Goal: Check status: Check status

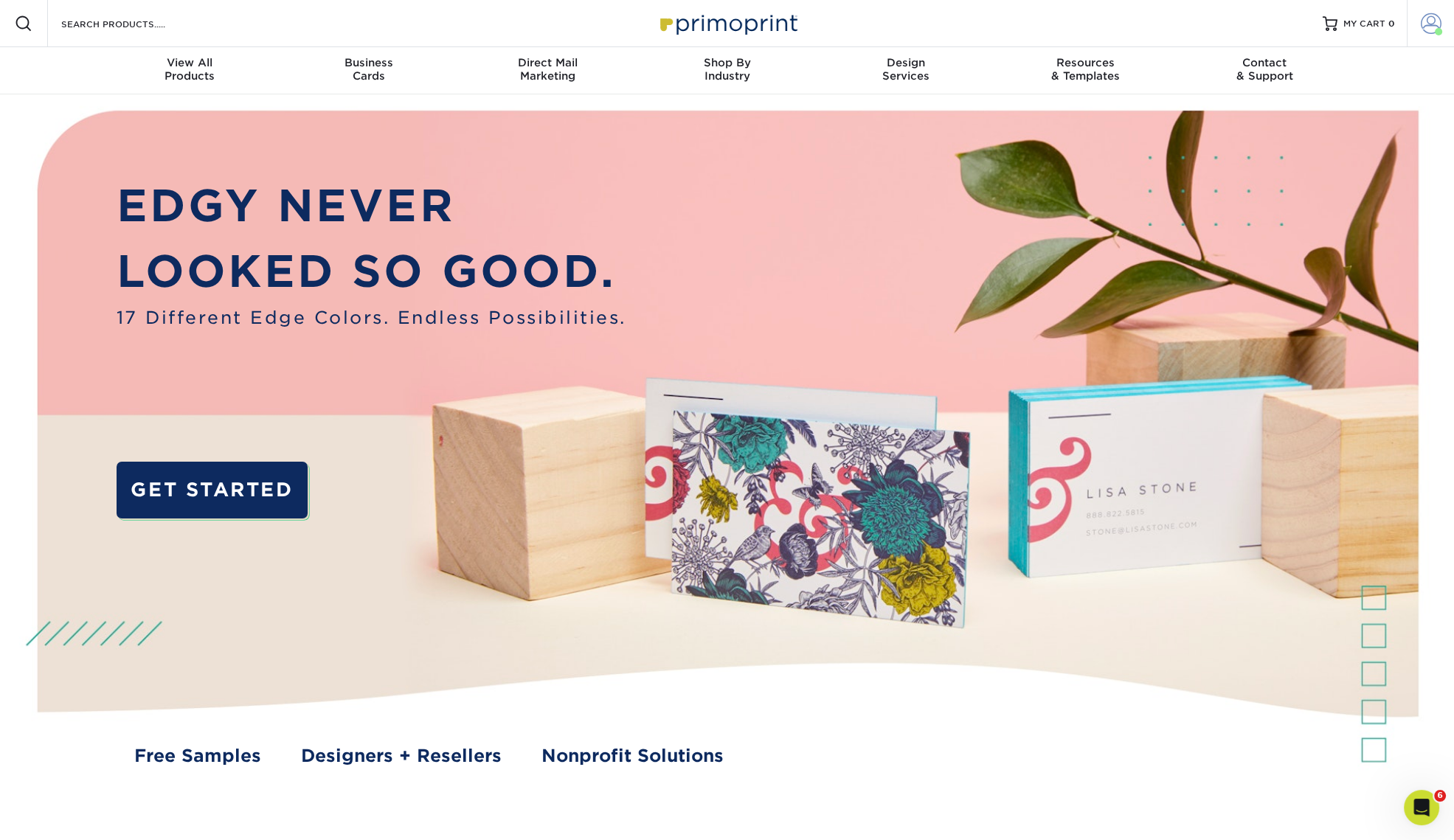
click at [1434, 22] on span at bounding box center [1430, 24] width 21 height 21
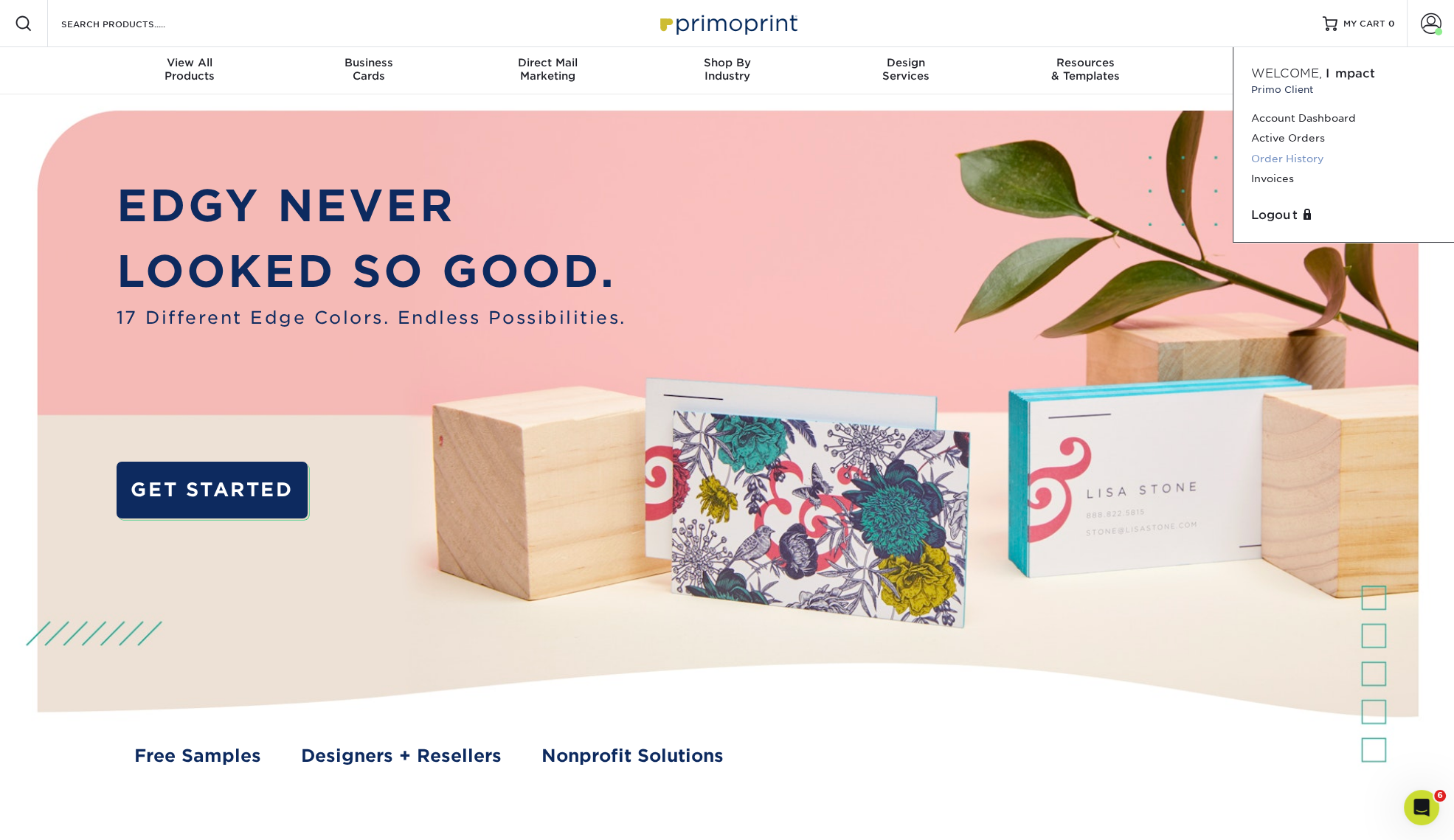
click at [1296, 152] on link "Order History" at bounding box center [1344, 159] width 185 height 20
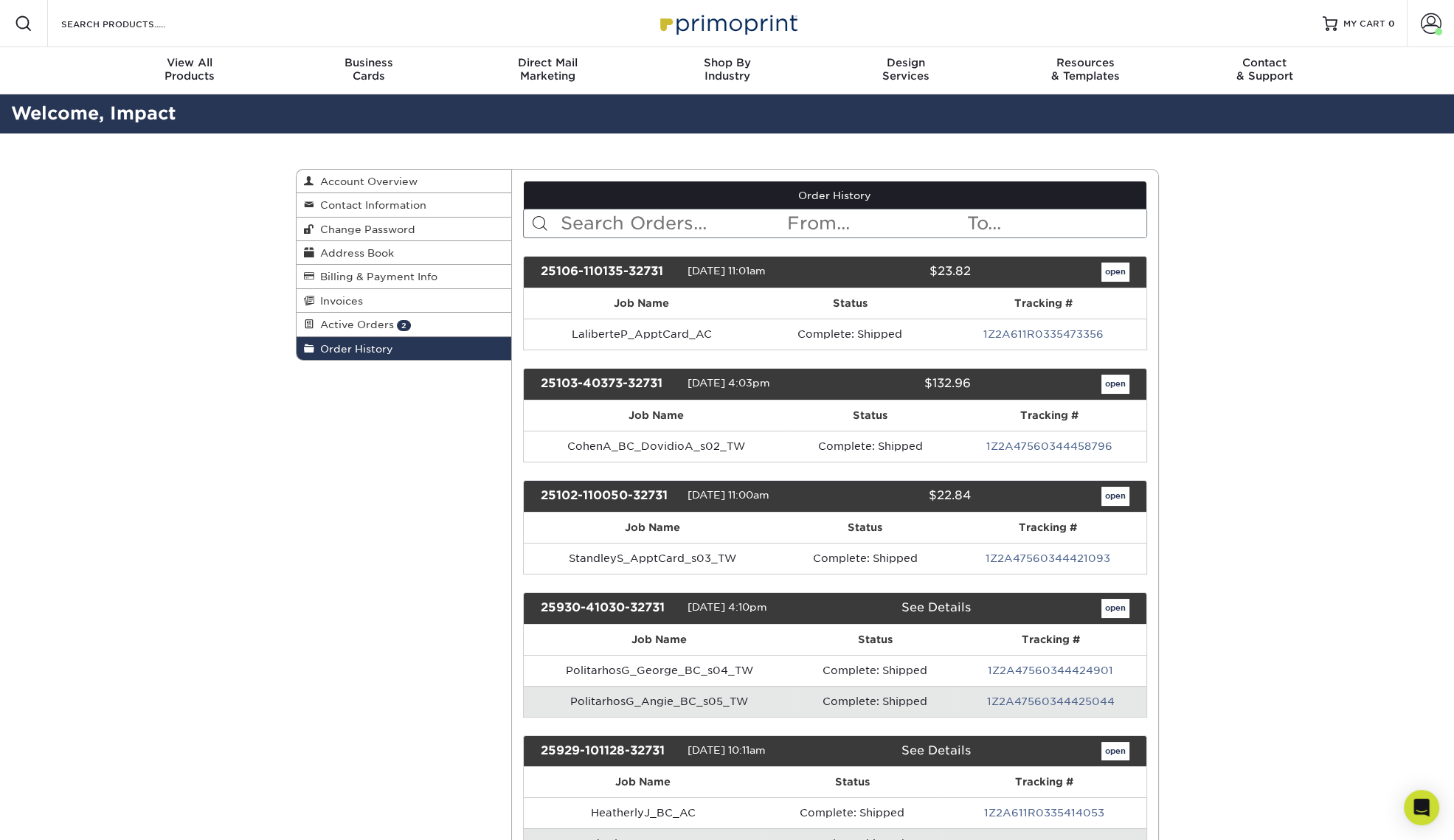
click at [705, 230] on input "text" at bounding box center [672, 223] width 226 height 28
type input "[PERSON_NAME]"
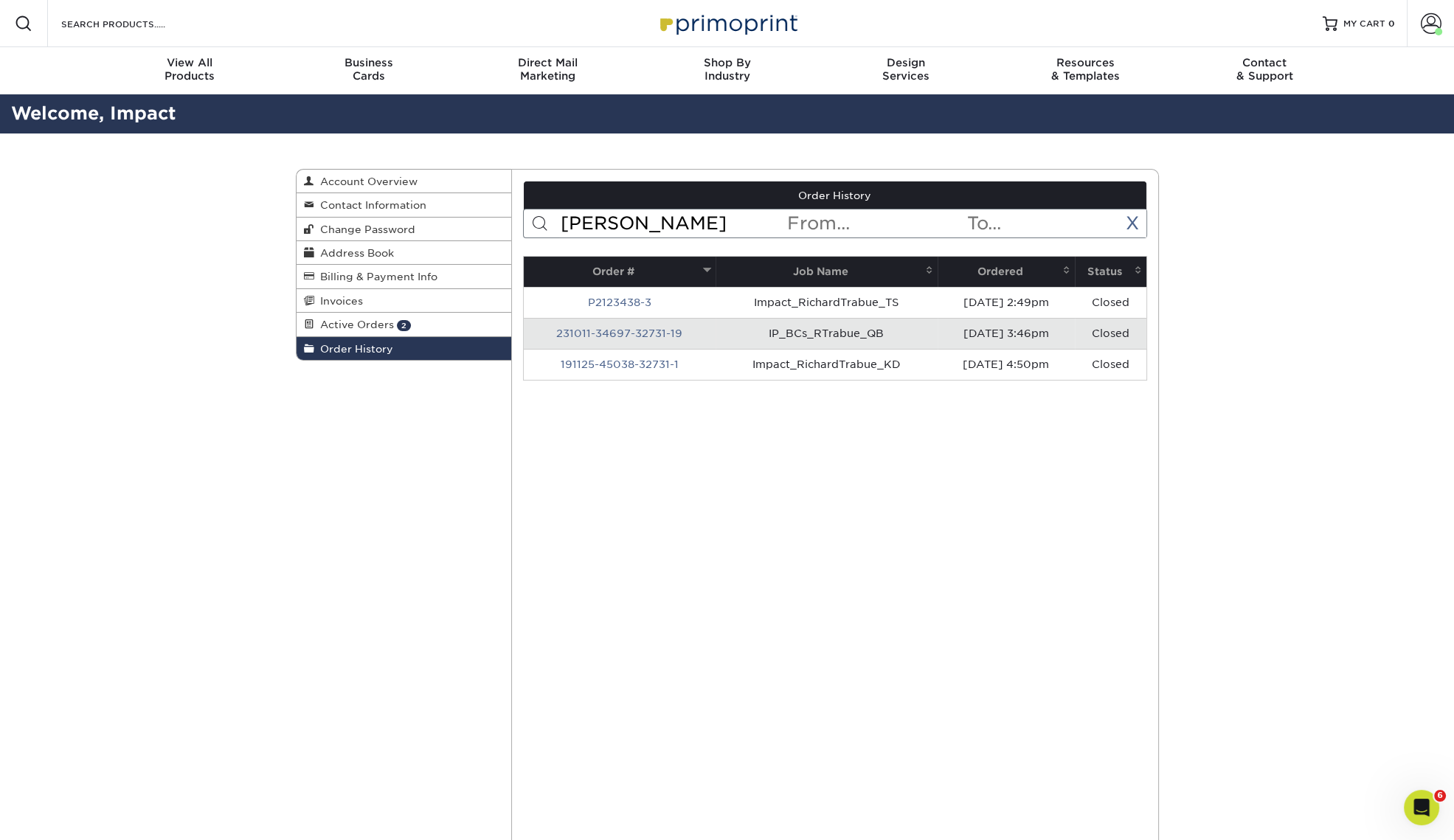
click at [1004, 266] on th "Ordered" at bounding box center [1006, 272] width 137 height 30
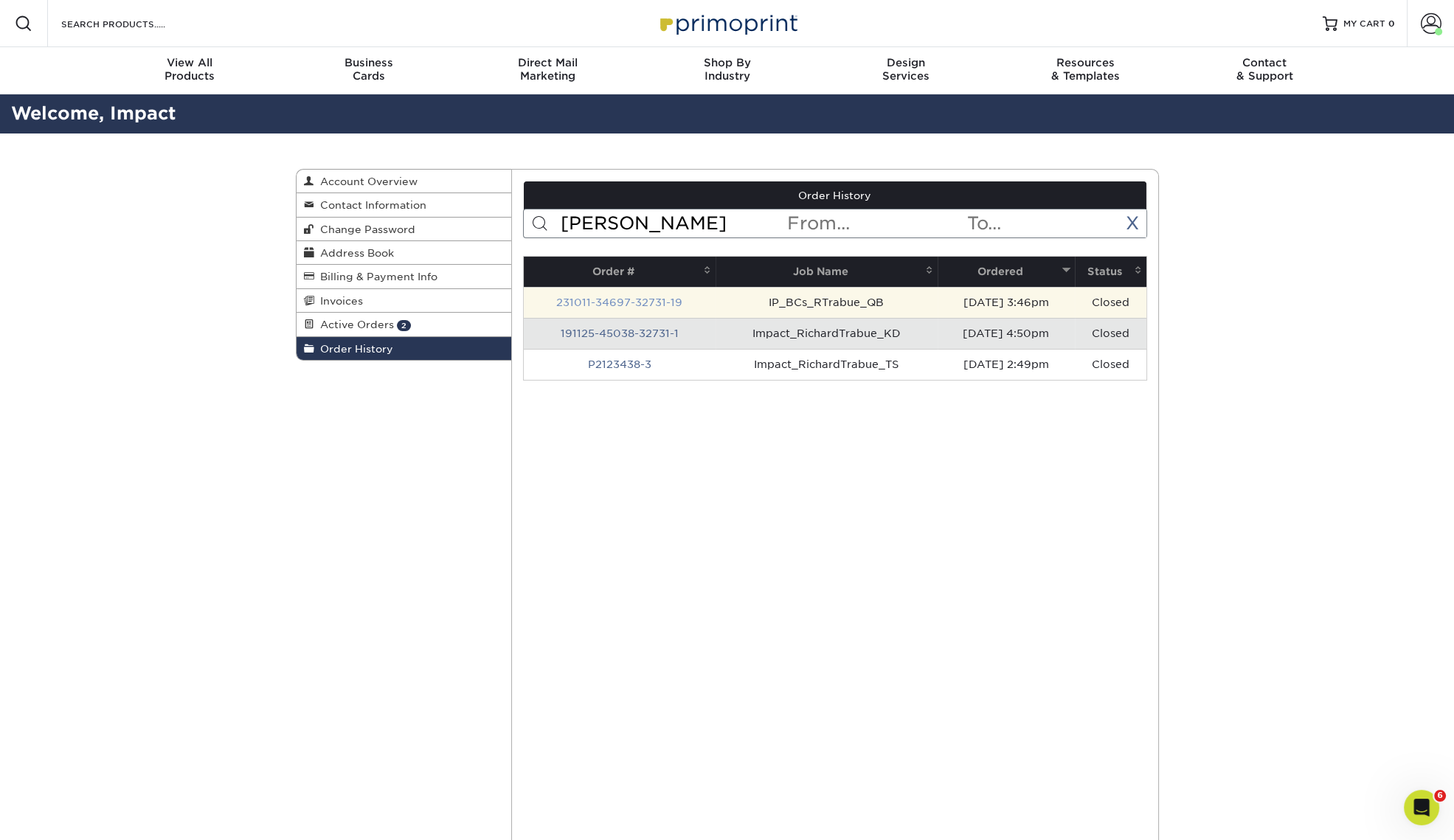
click at [622, 300] on link "231011-34697-32731-19" at bounding box center [620, 302] width 126 height 12
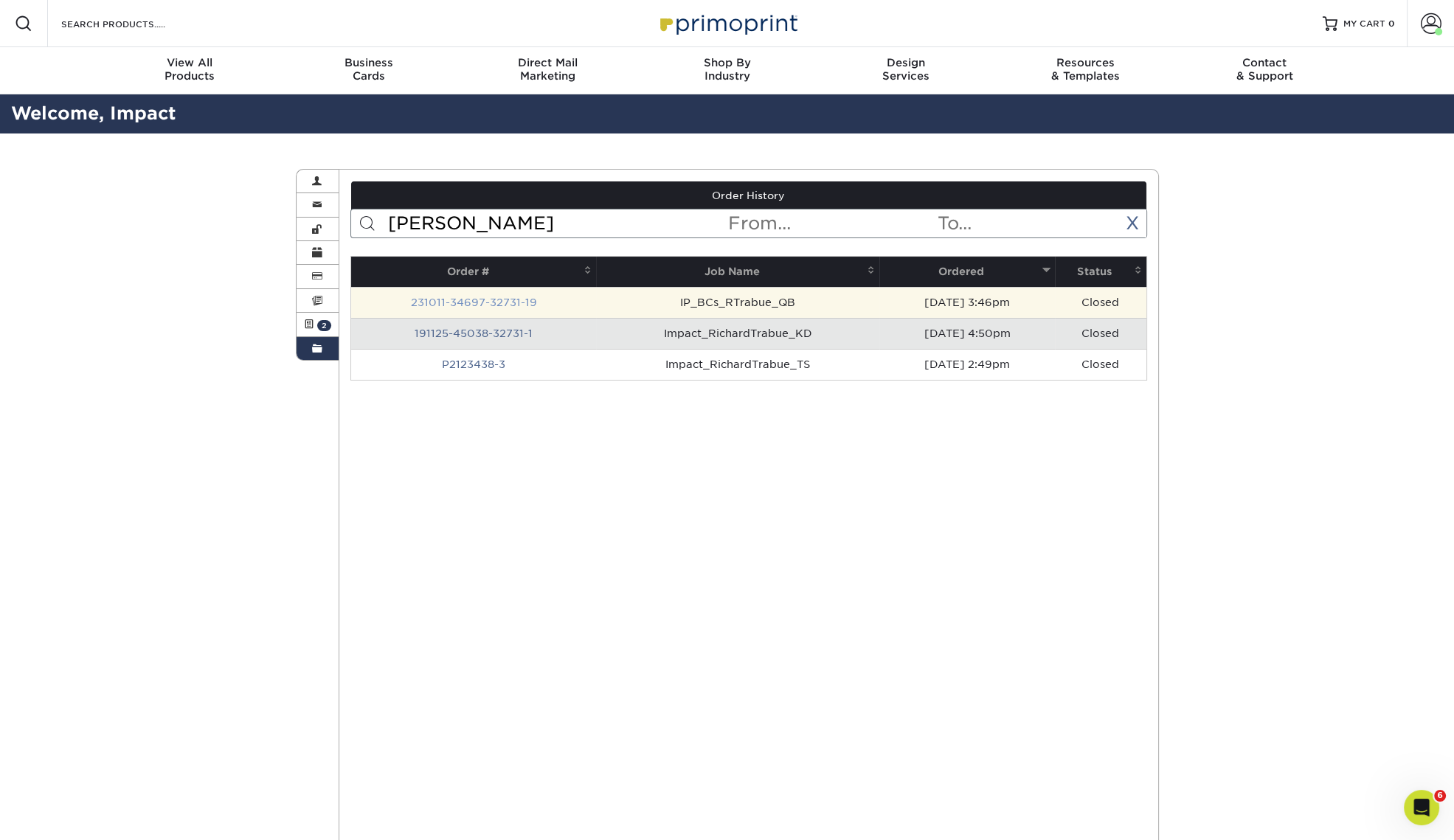
click at [466, 302] on link "231011-34697-32731-19" at bounding box center [473, 302] width 126 height 12
click at [748, 304] on td "IP_BCs_RTrabue_QB" at bounding box center [738, 302] width 283 height 31
click at [503, 296] on link "231011-34697-32731-19" at bounding box center [473, 302] width 126 height 12
click at [454, 296] on link "231011-34697-32731-19" at bounding box center [473, 302] width 126 height 12
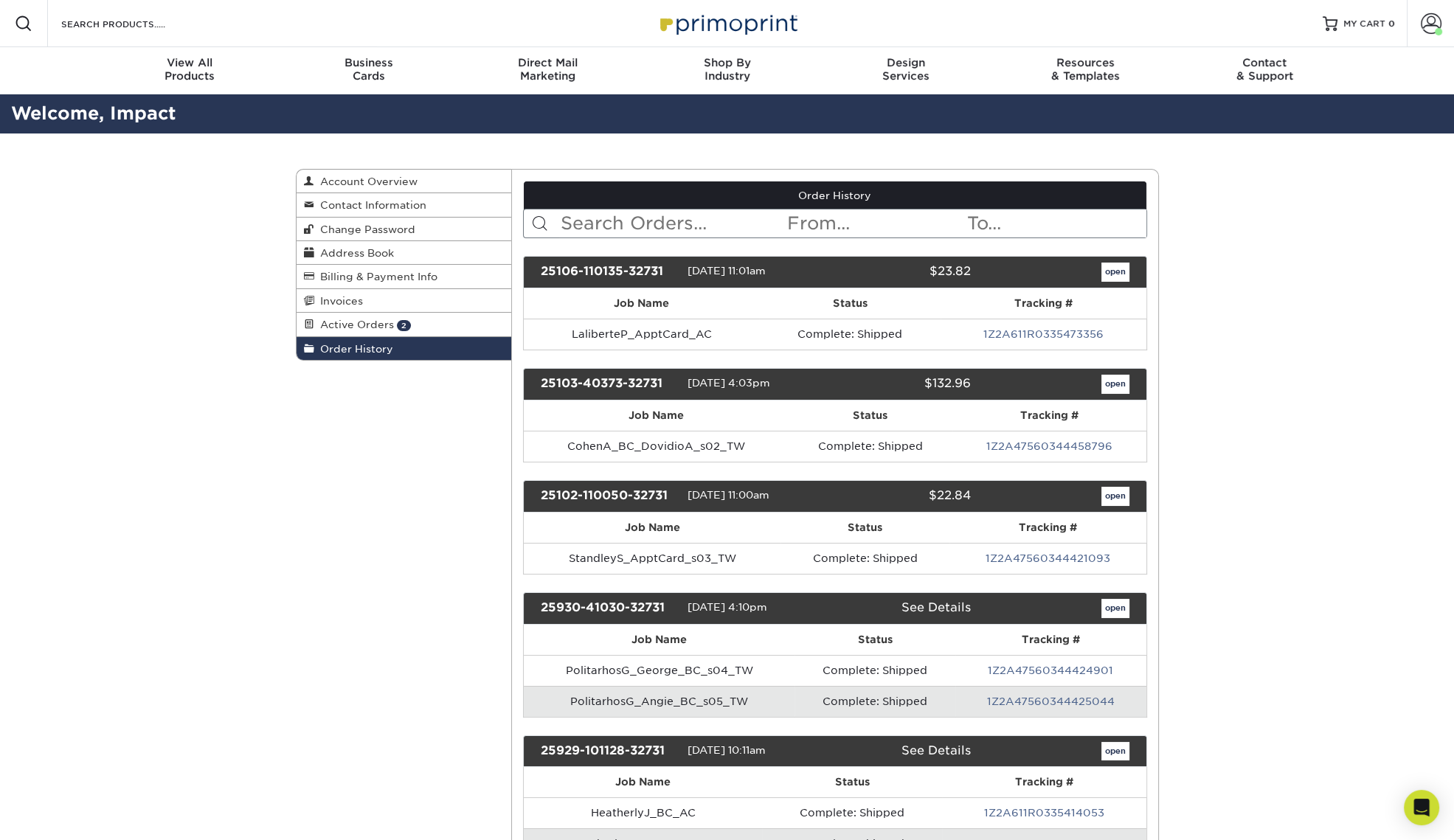
click at [657, 231] on input "text" at bounding box center [672, 223] width 226 height 28
type input "[PERSON_NAME]"
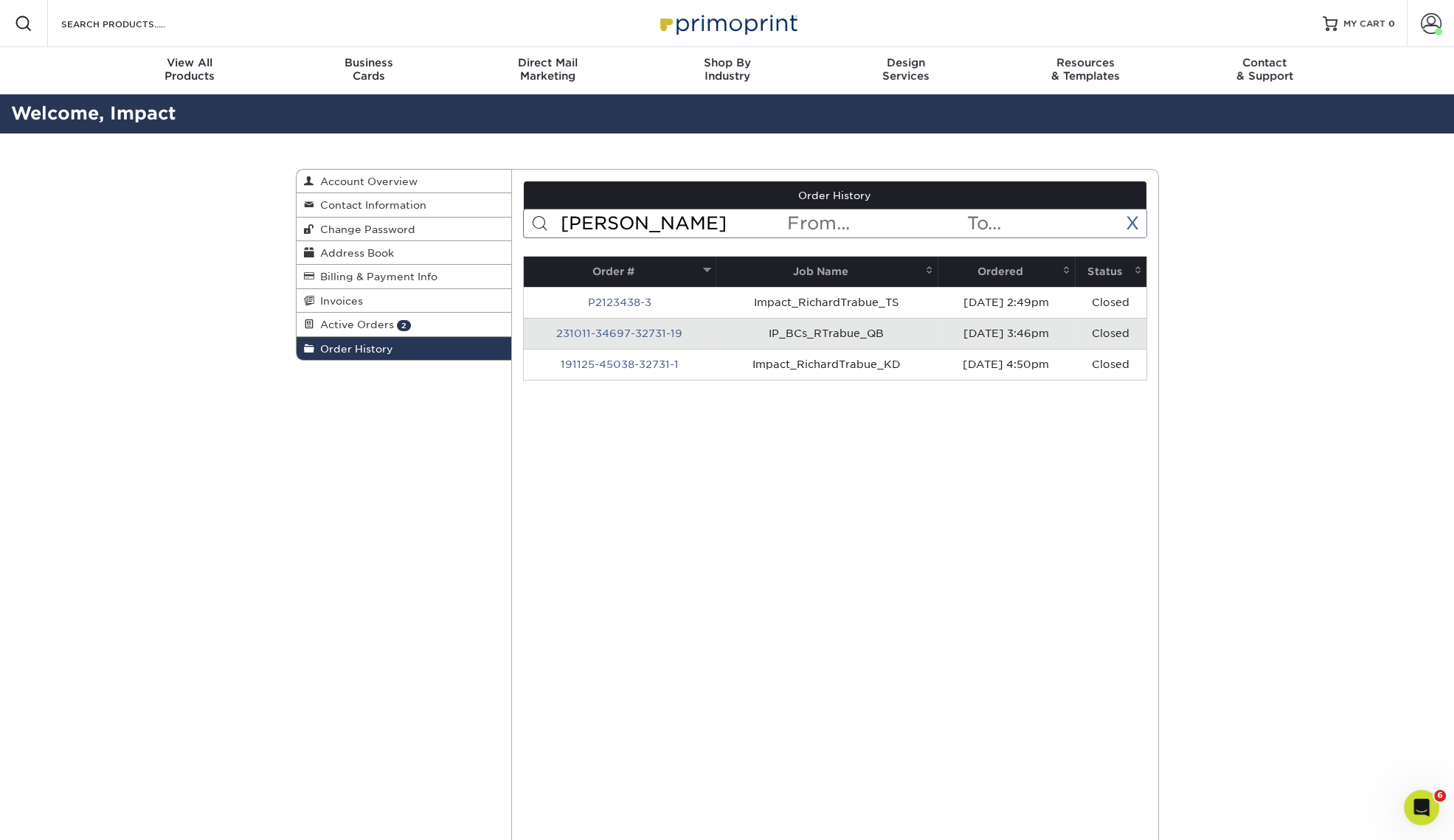
click at [981, 269] on th "Ordered" at bounding box center [1006, 272] width 137 height 30
click at [993, 268] on th "Ordered" at bounding box center [1006, 272] width 137 height 30
click at [647, 332] on link "191125-45038-32731-1" at bounding box center [620, 333] width 118 height 12
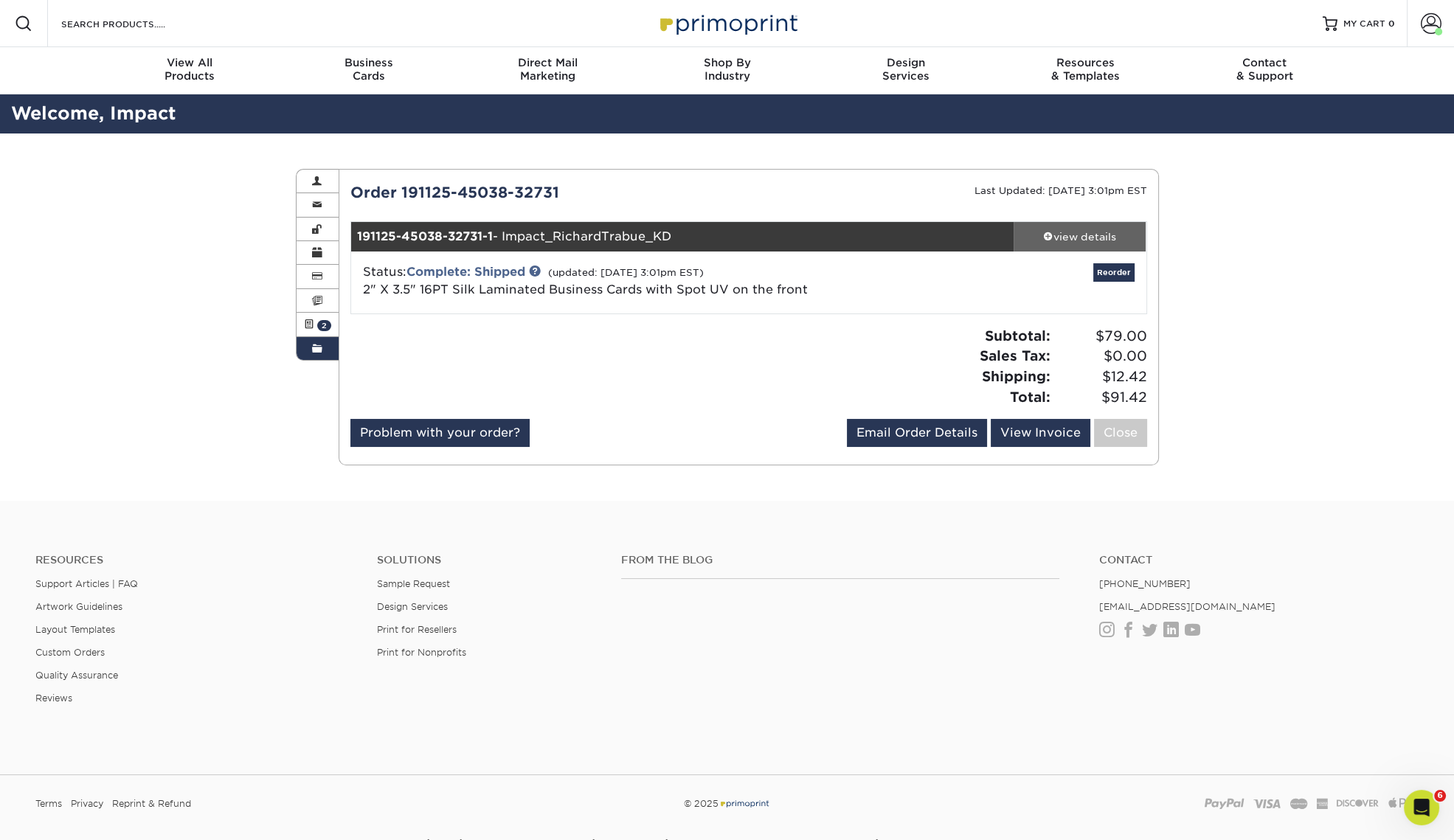
click at [1087, 233] on div "view details" at bounding box center [1080, 237] width 133 height 15
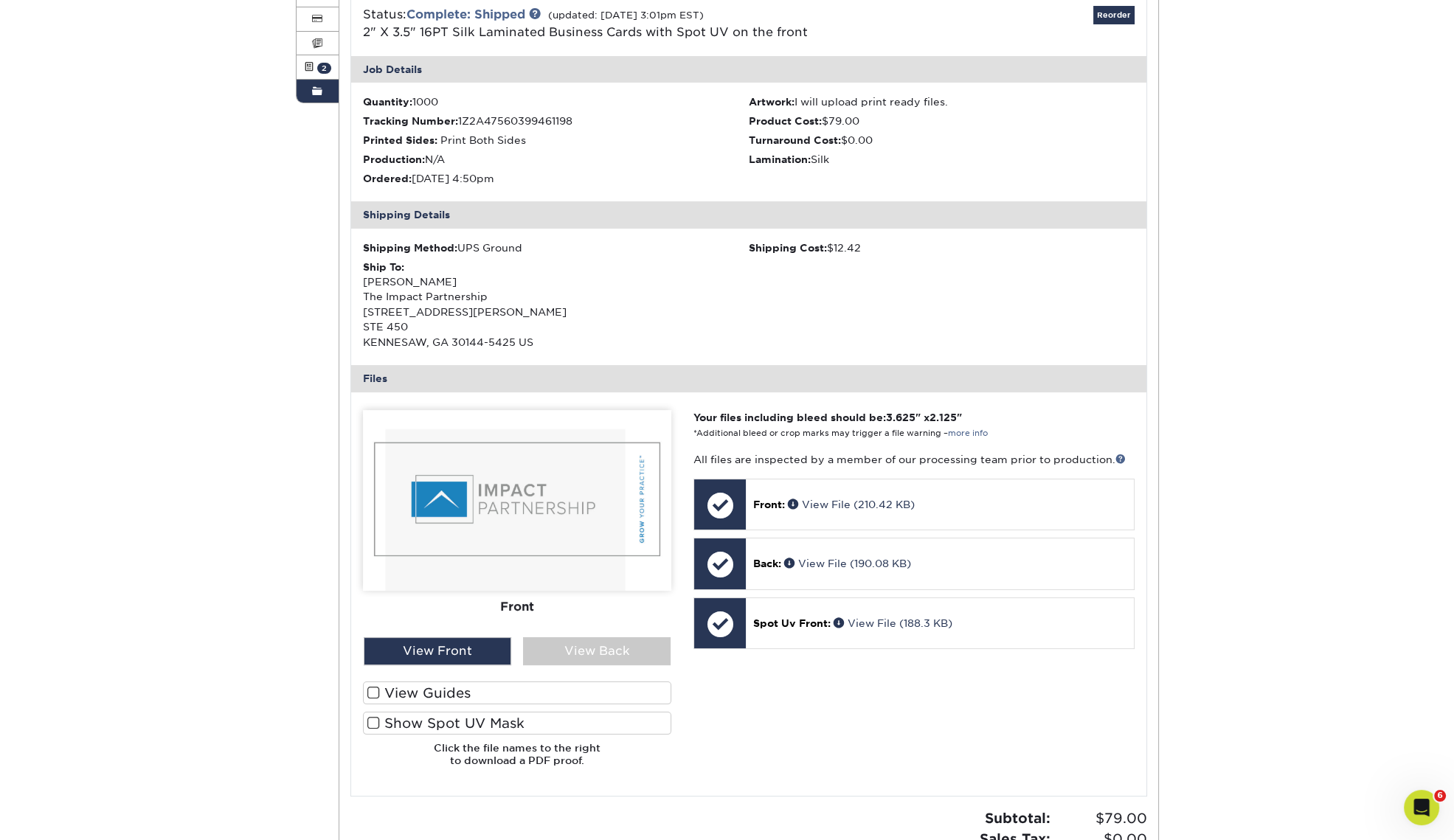
scroll to position [277, 0]
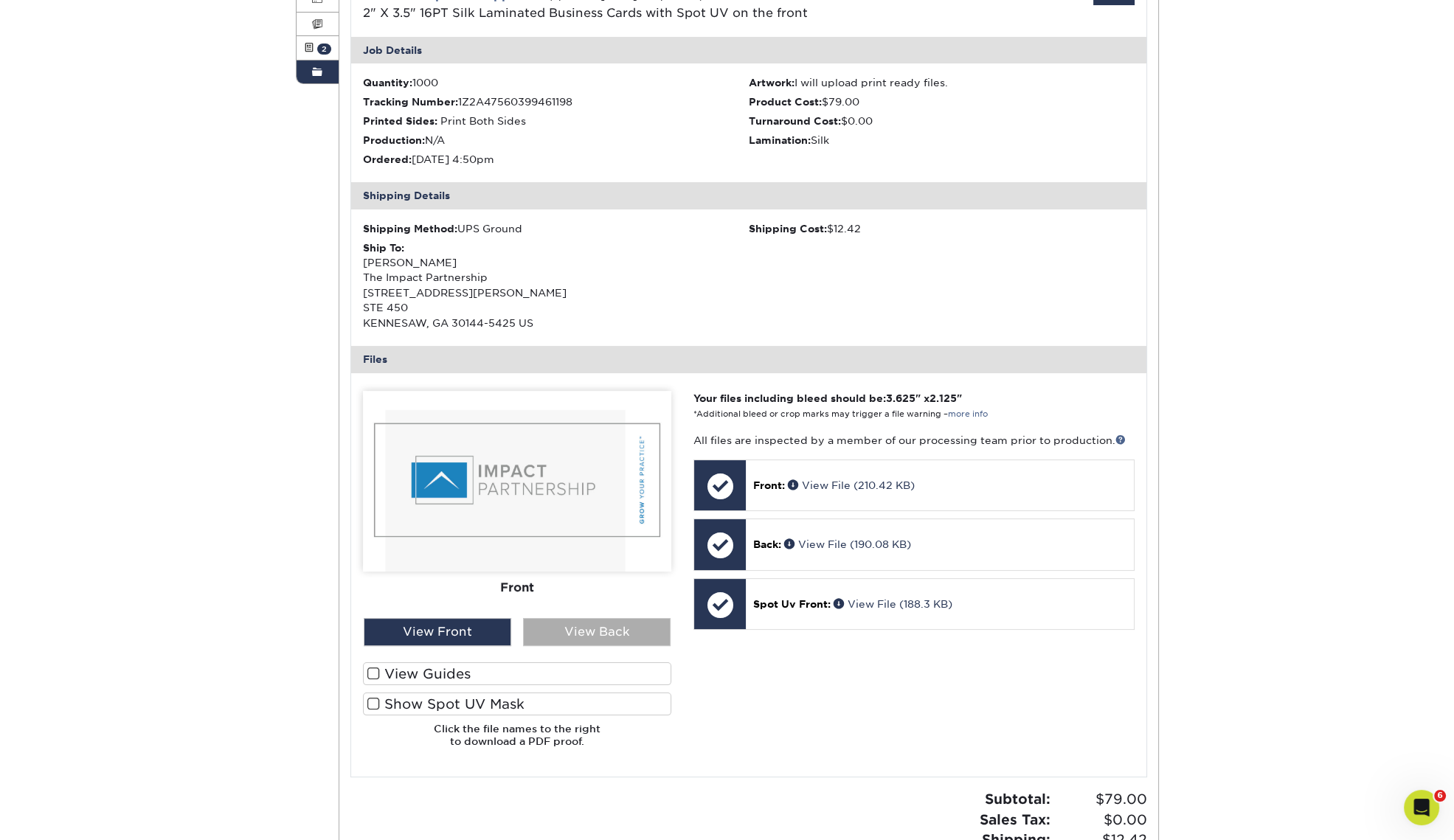
click at [576, 635] on div "View Back" at bounding box center [596, 631] width 147 height 28
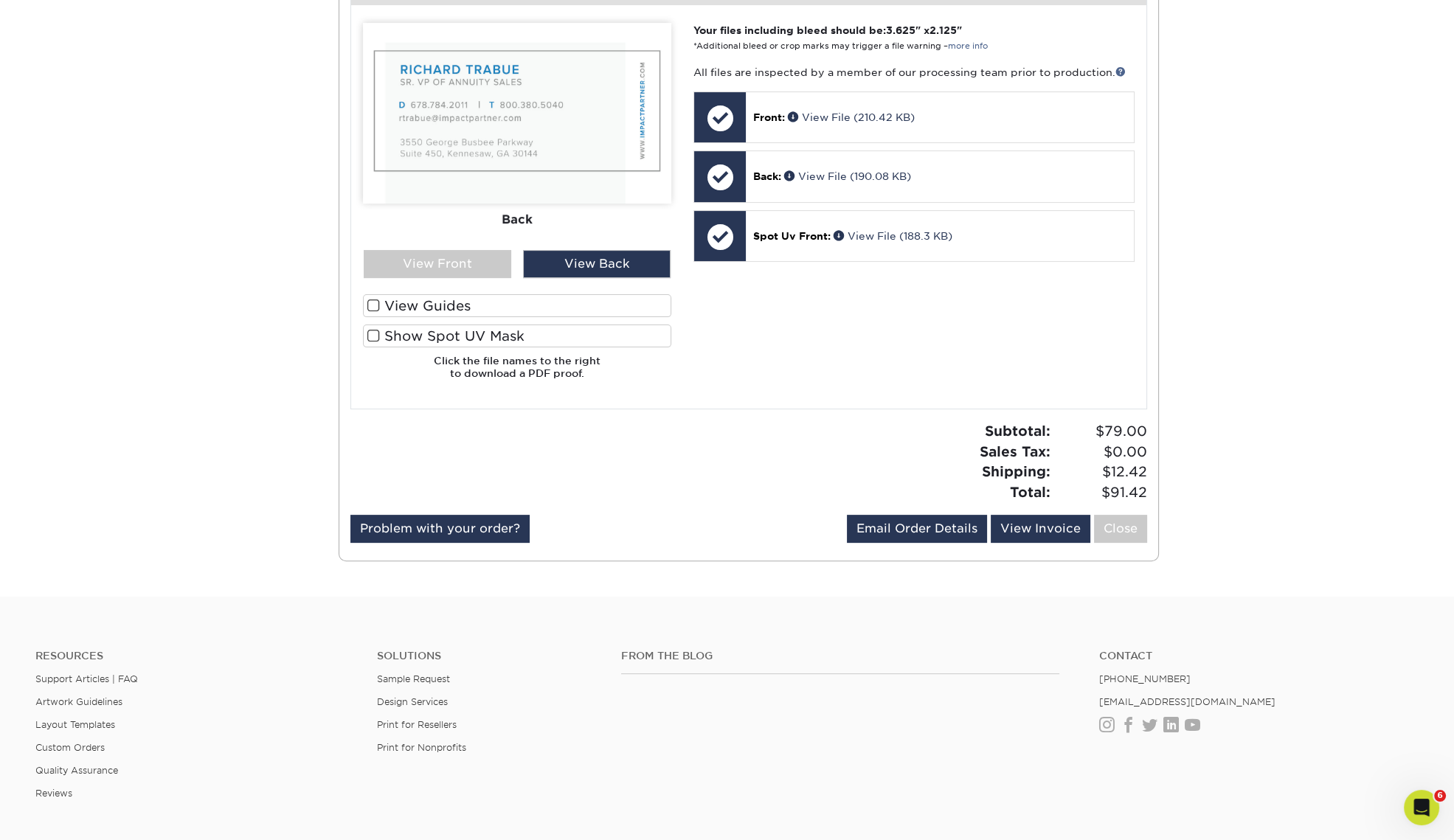
scroll to position [645, 0]
click at [1122, 532] on link "Close" at bounding box center [1120, 529] width 53 height 28
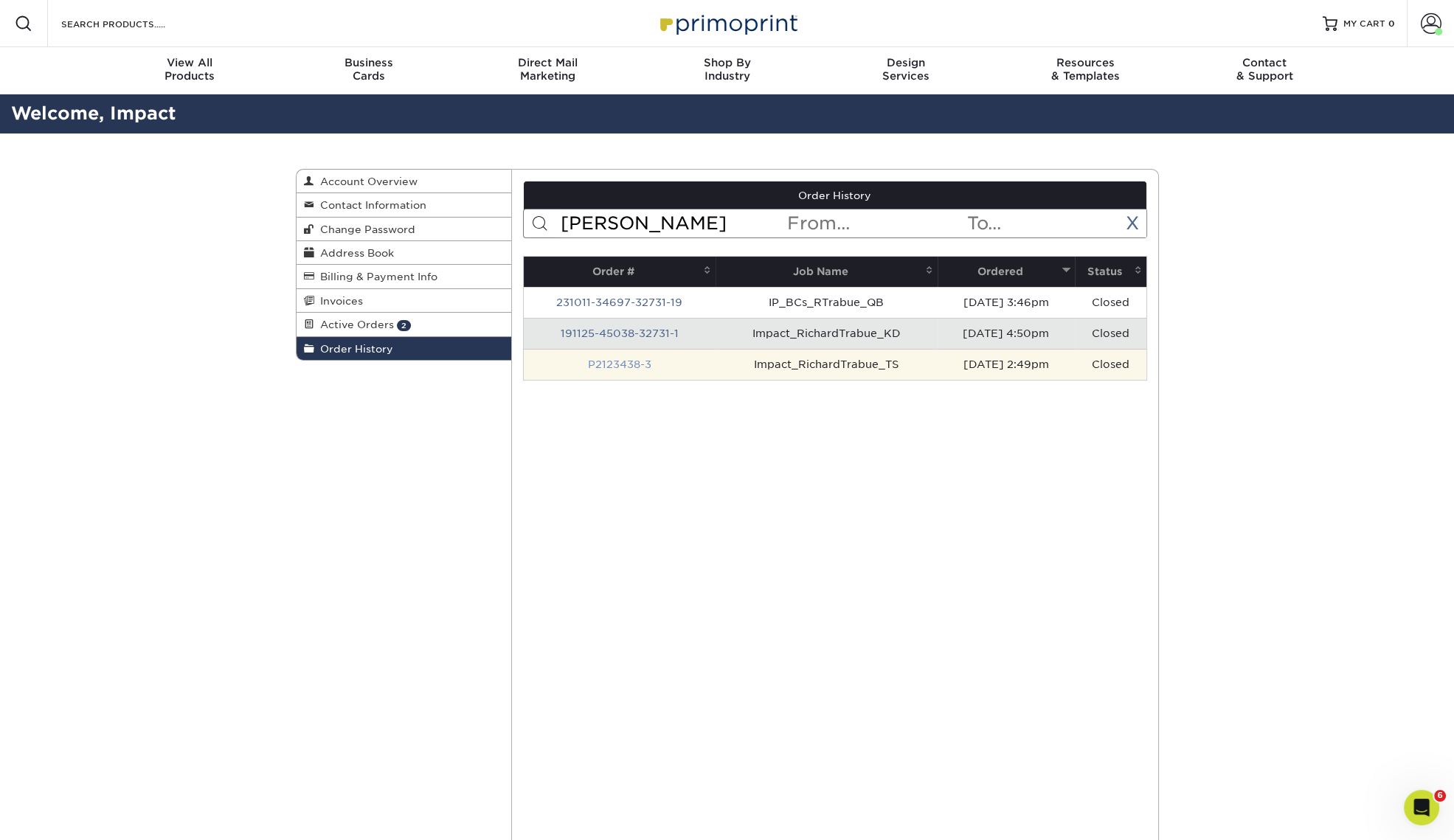
click at [595, 362] on link "P2123438-3" at bounding box center [619, 364] width 63 height 12
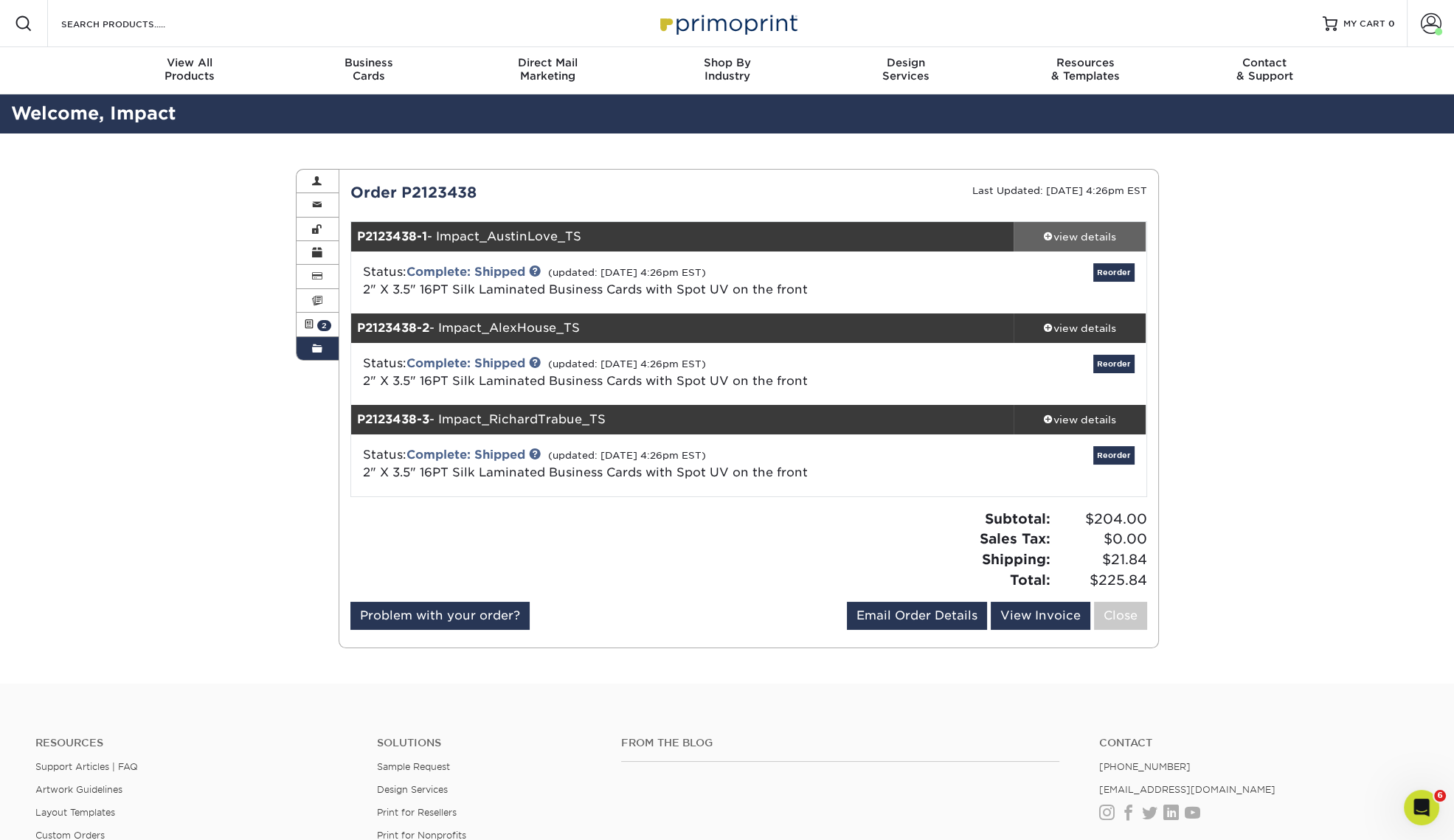
click at [1090, 232] on div "view details" at bounding box center [1080, 237] width 133 height 15
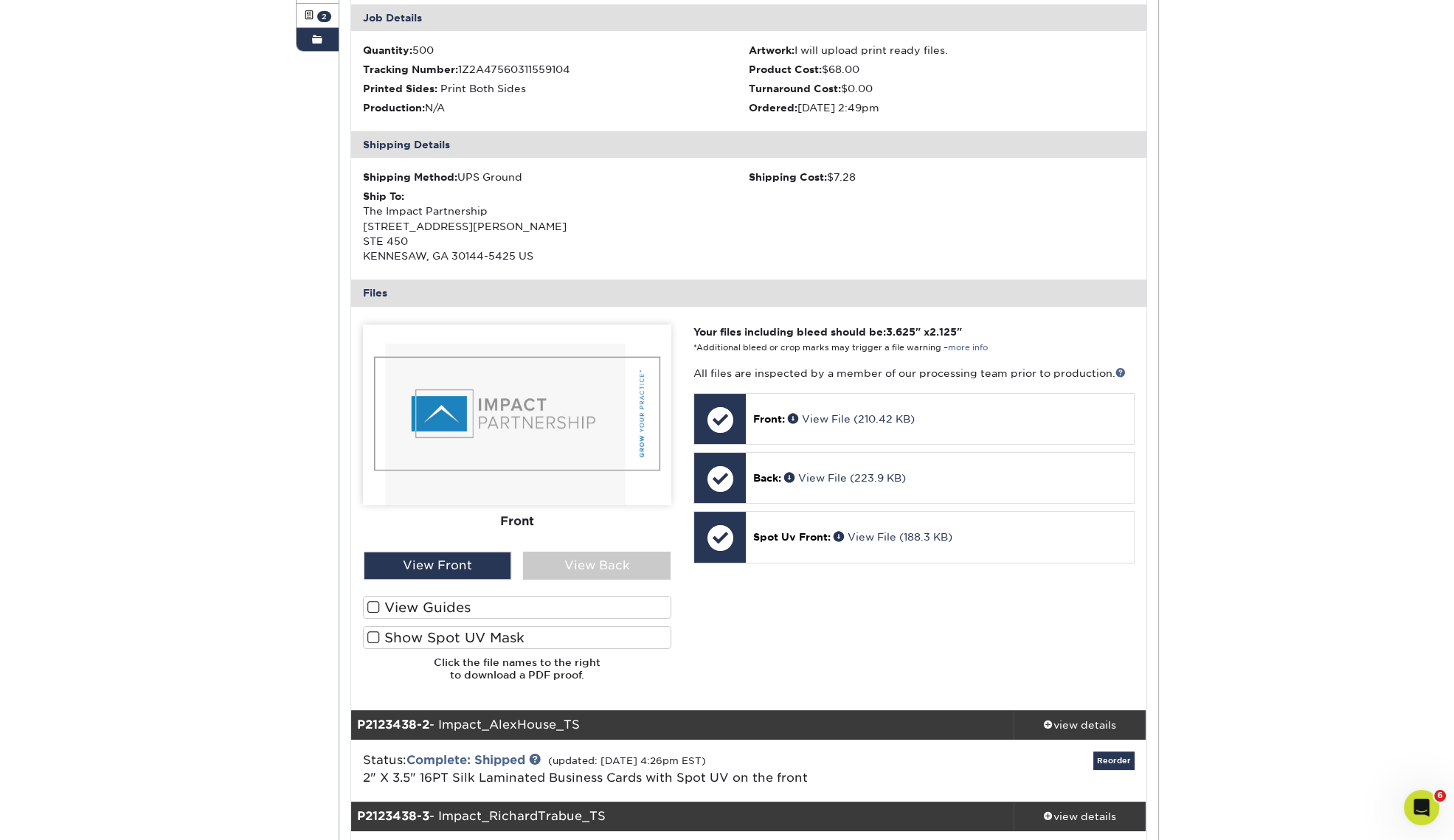
scroll to position [553, 0]
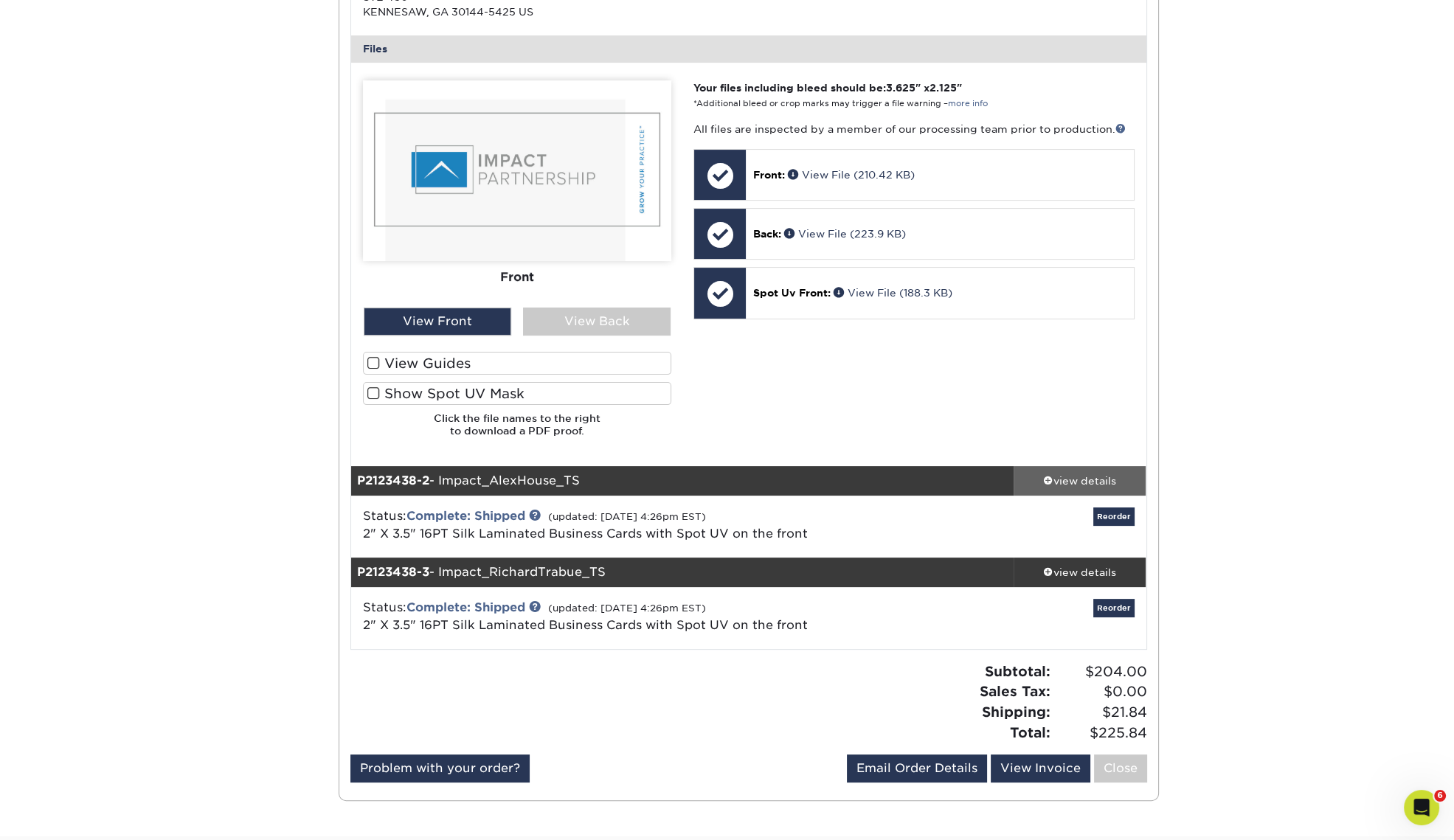
click at [1093, 476] on div "view details" at bounding box center [1080, 481] width 133 height 15
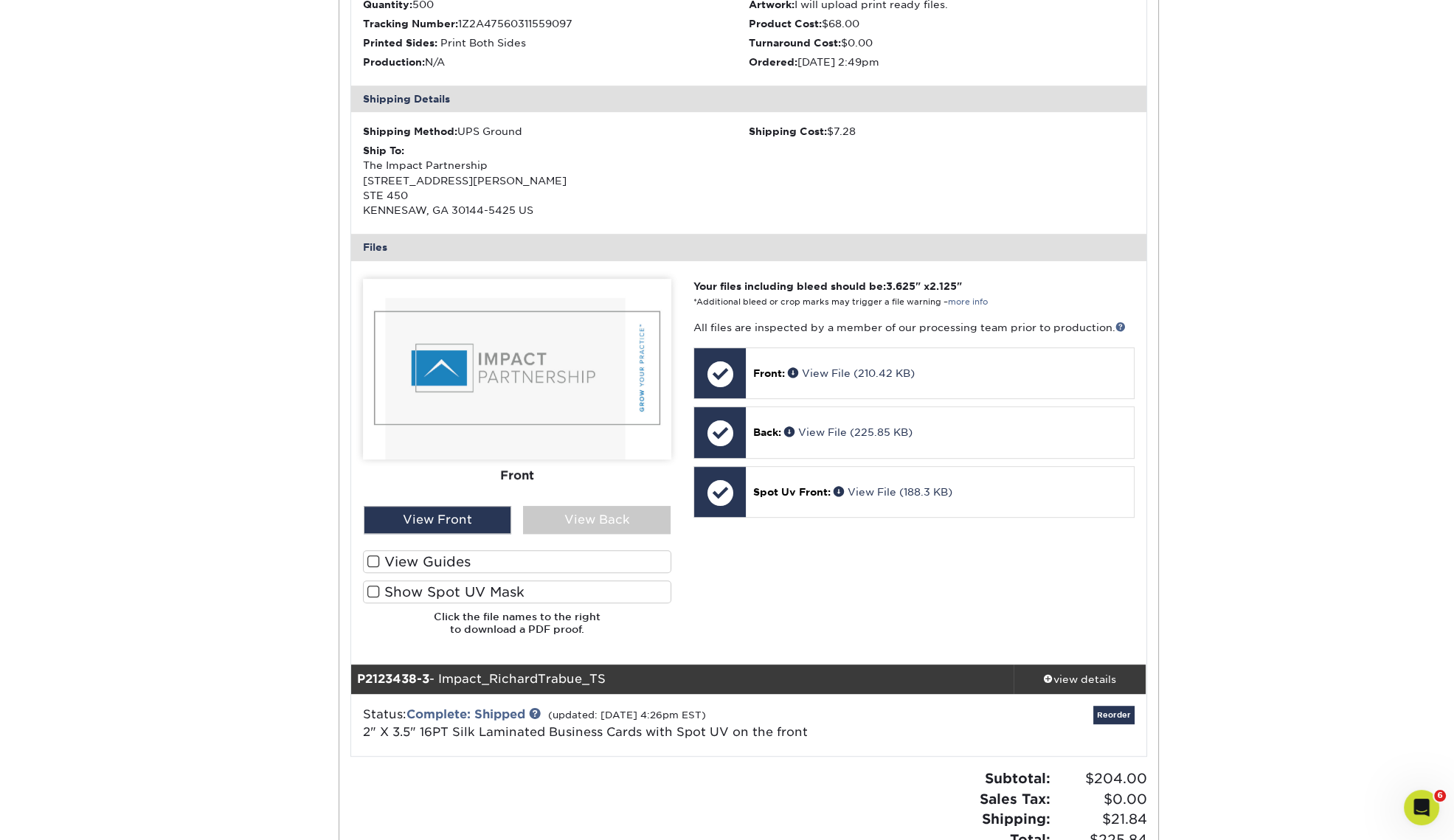
scroll to position [1198, 0]
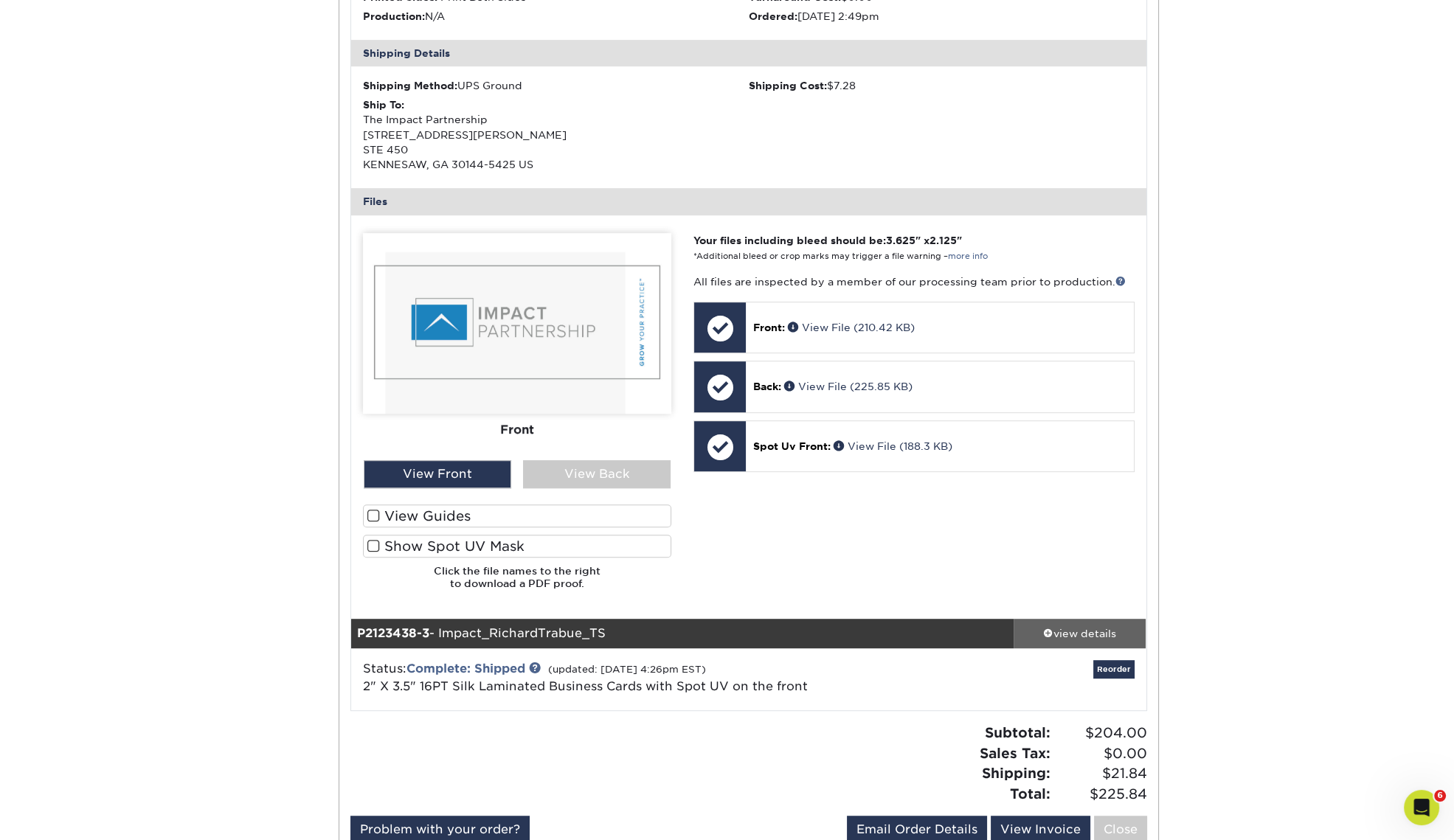
click at [1104, 631] on div "view details" at bounding box center [1080, 634] width 133 height 15
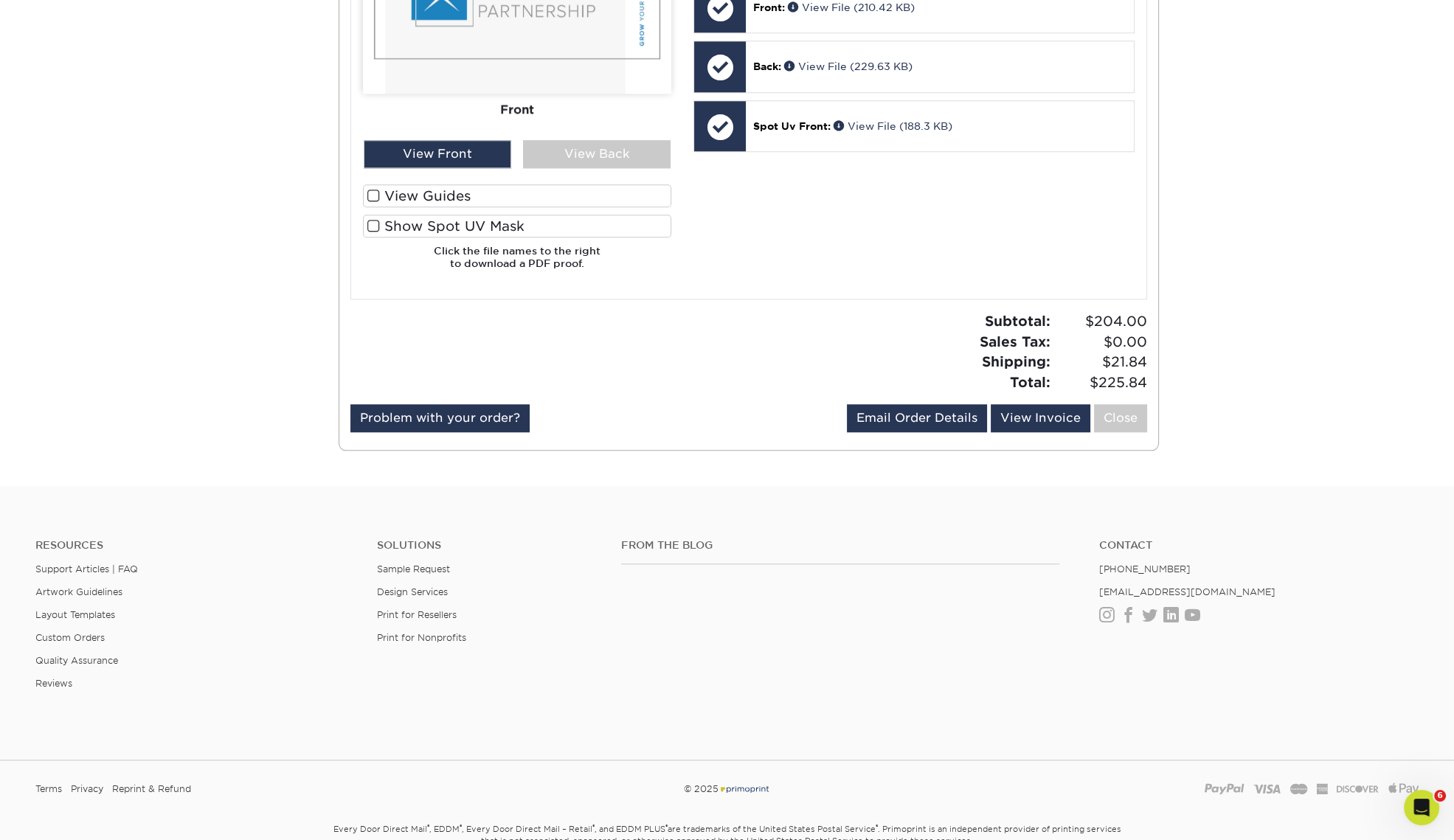
scroll to position [2389, 0]
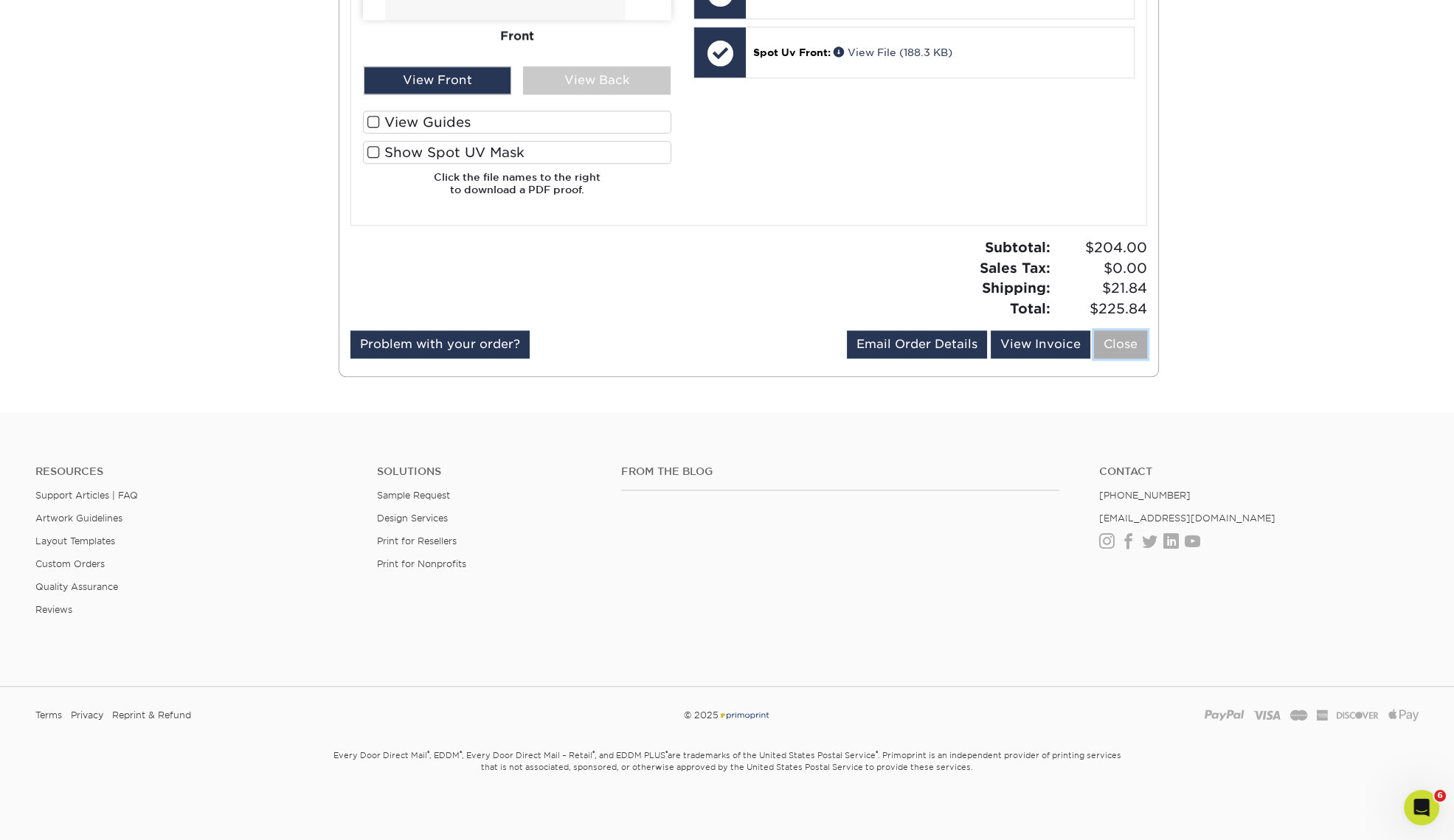
click at [1130, 343] on link "Close" at bounding box center [1120, 344] width 53 height 28
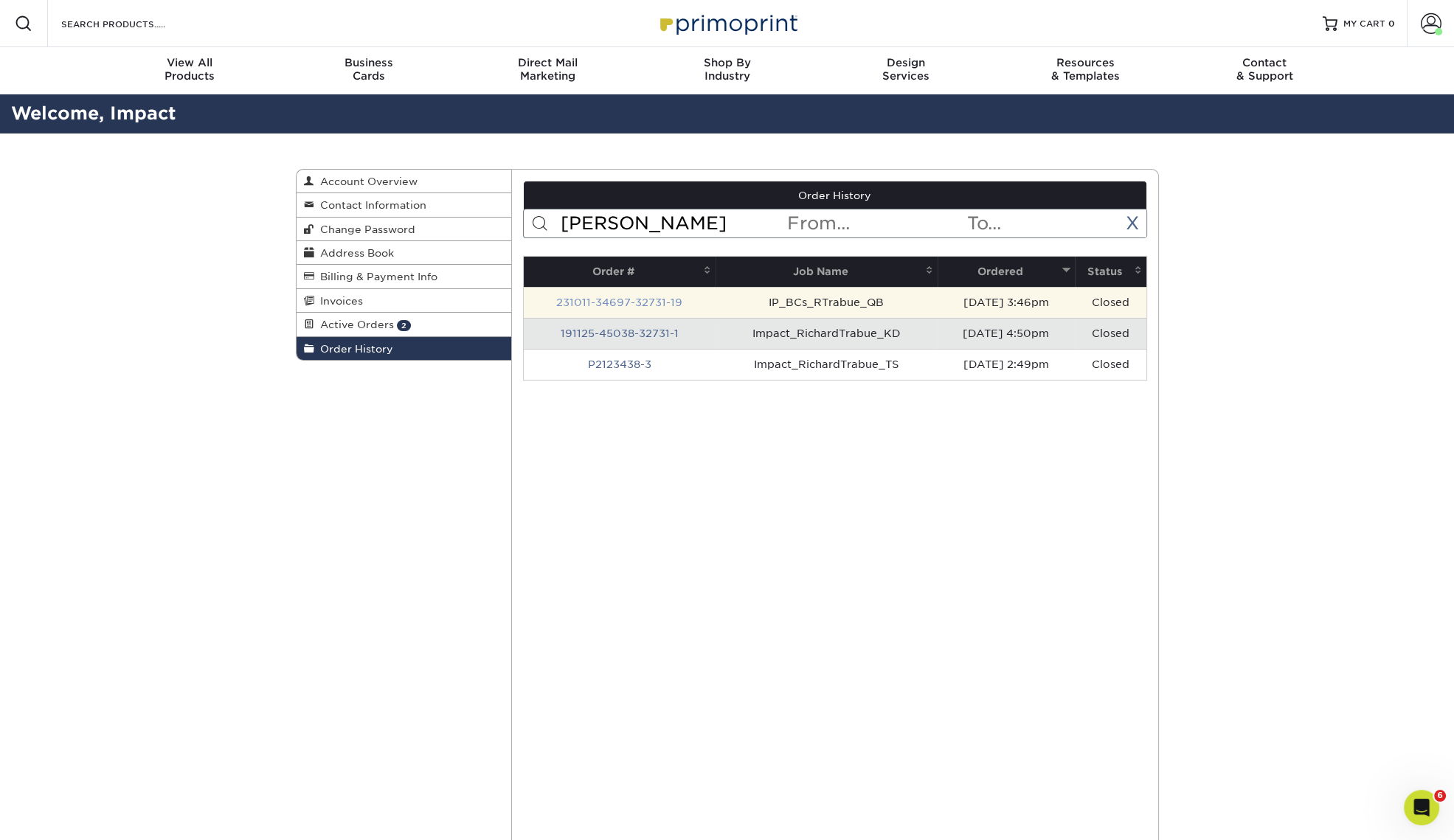
drag, startPoint x: 626, startPoint y: 299, endPoint x: 642, endPoint y: 306, distance: 17.5
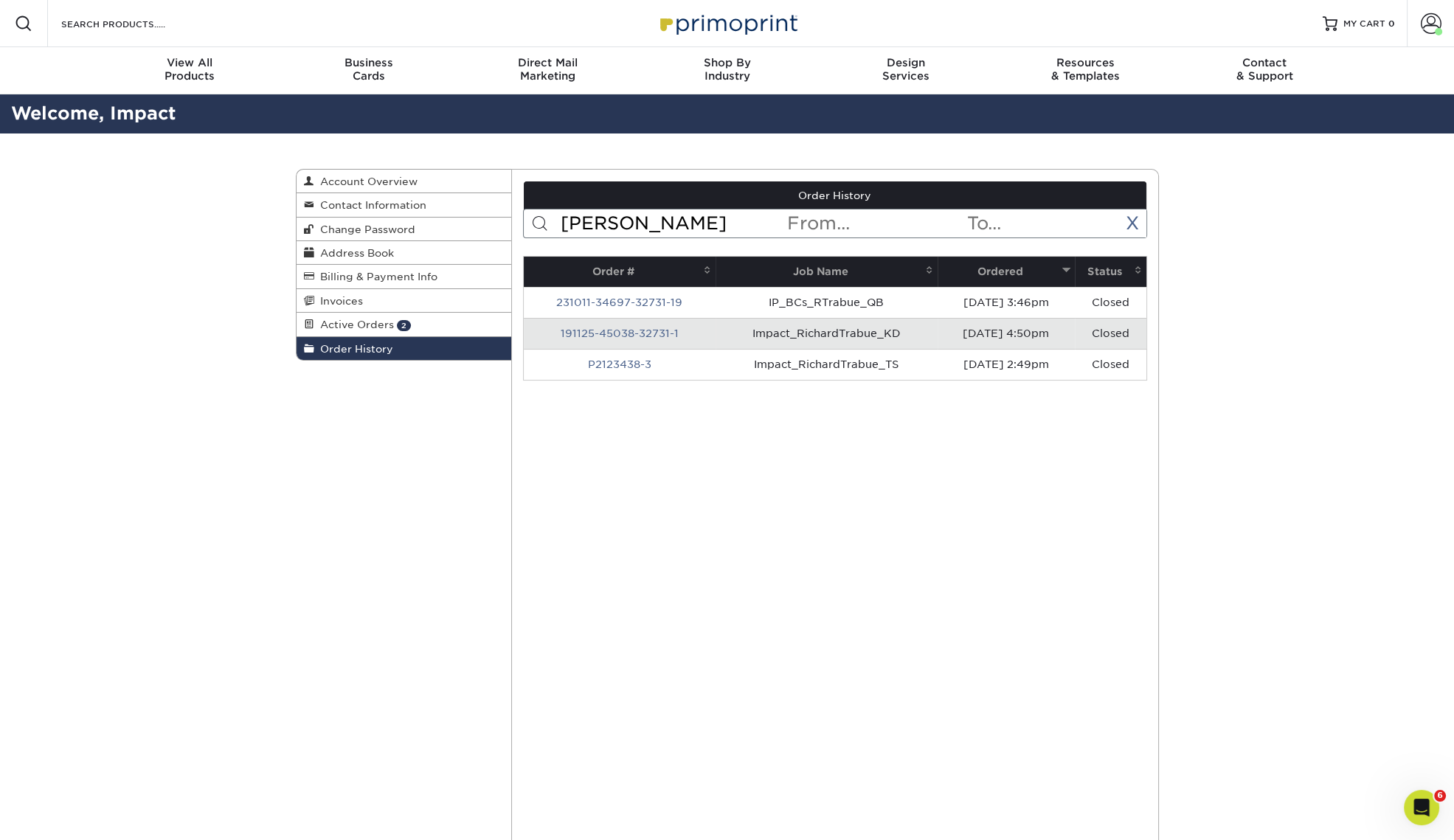
click at [625, 299] on link "231011-34697-32731-19" at bounding box center [620, 302] width 126 height 12
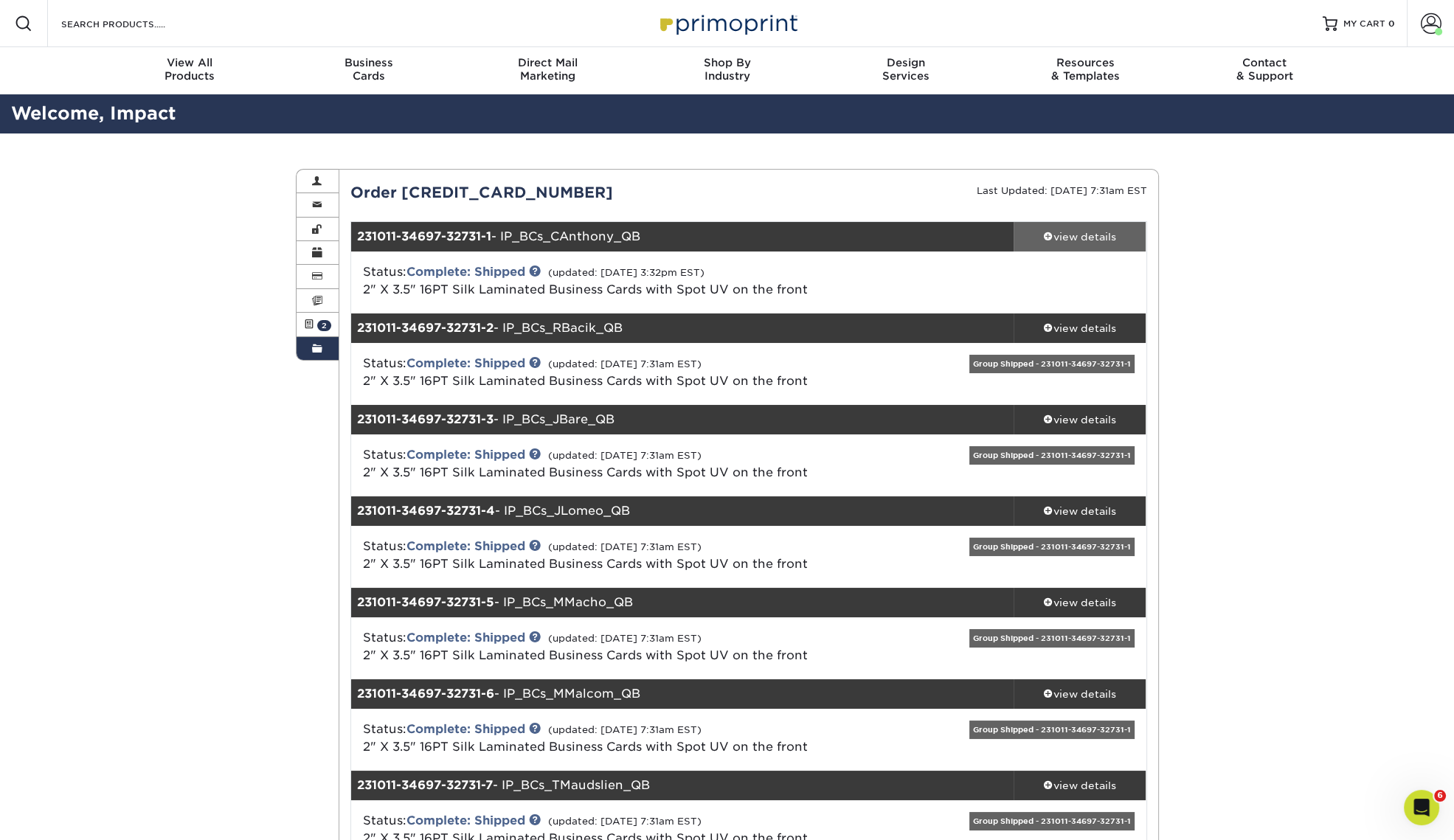
click at [1069, 237] on div "view details" at bounding box center [1080, 237] width 133 height 15
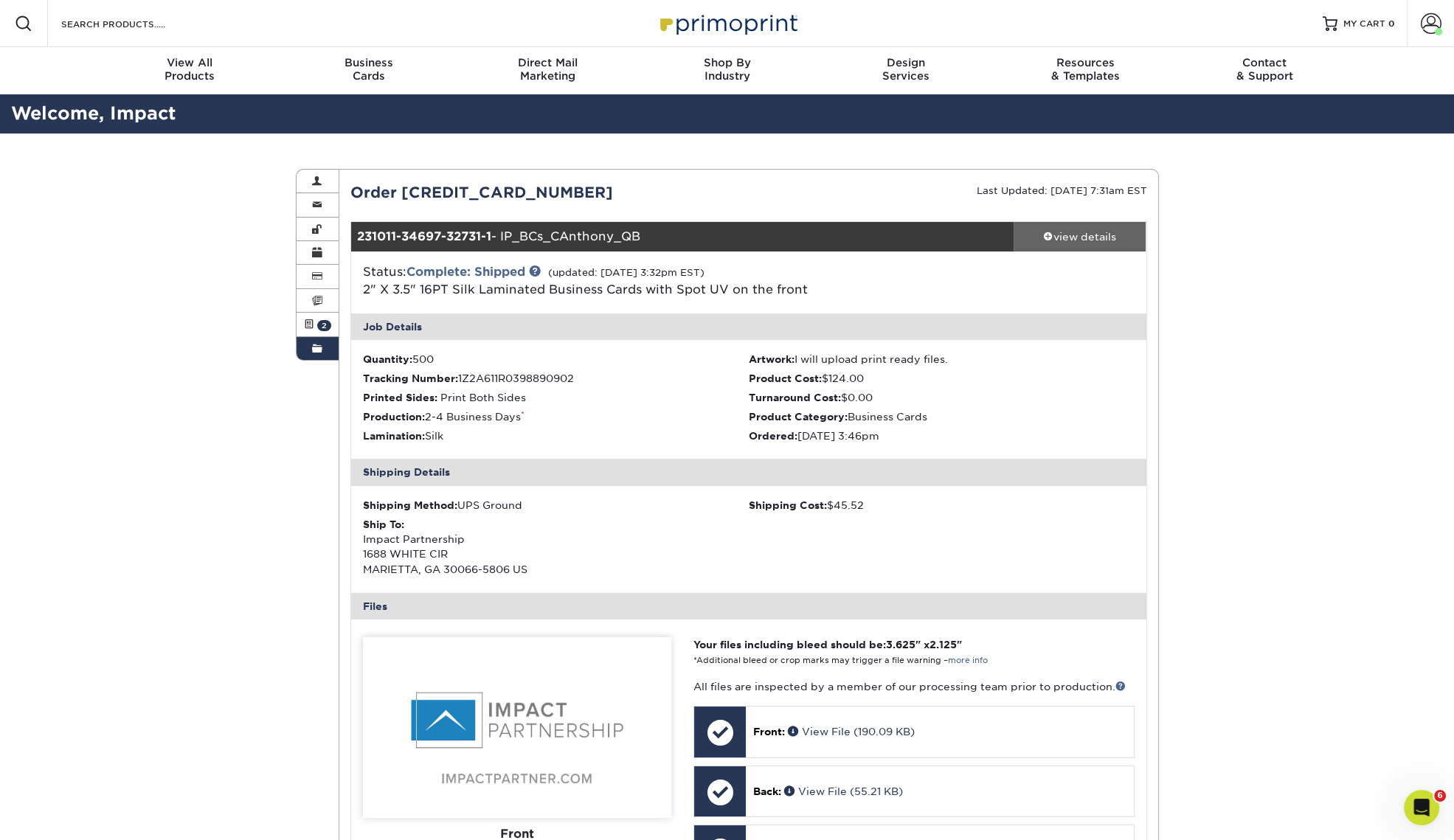
click at [1083, 238] on div "view details" at bounding box center [1080, 237] width 133 height 15
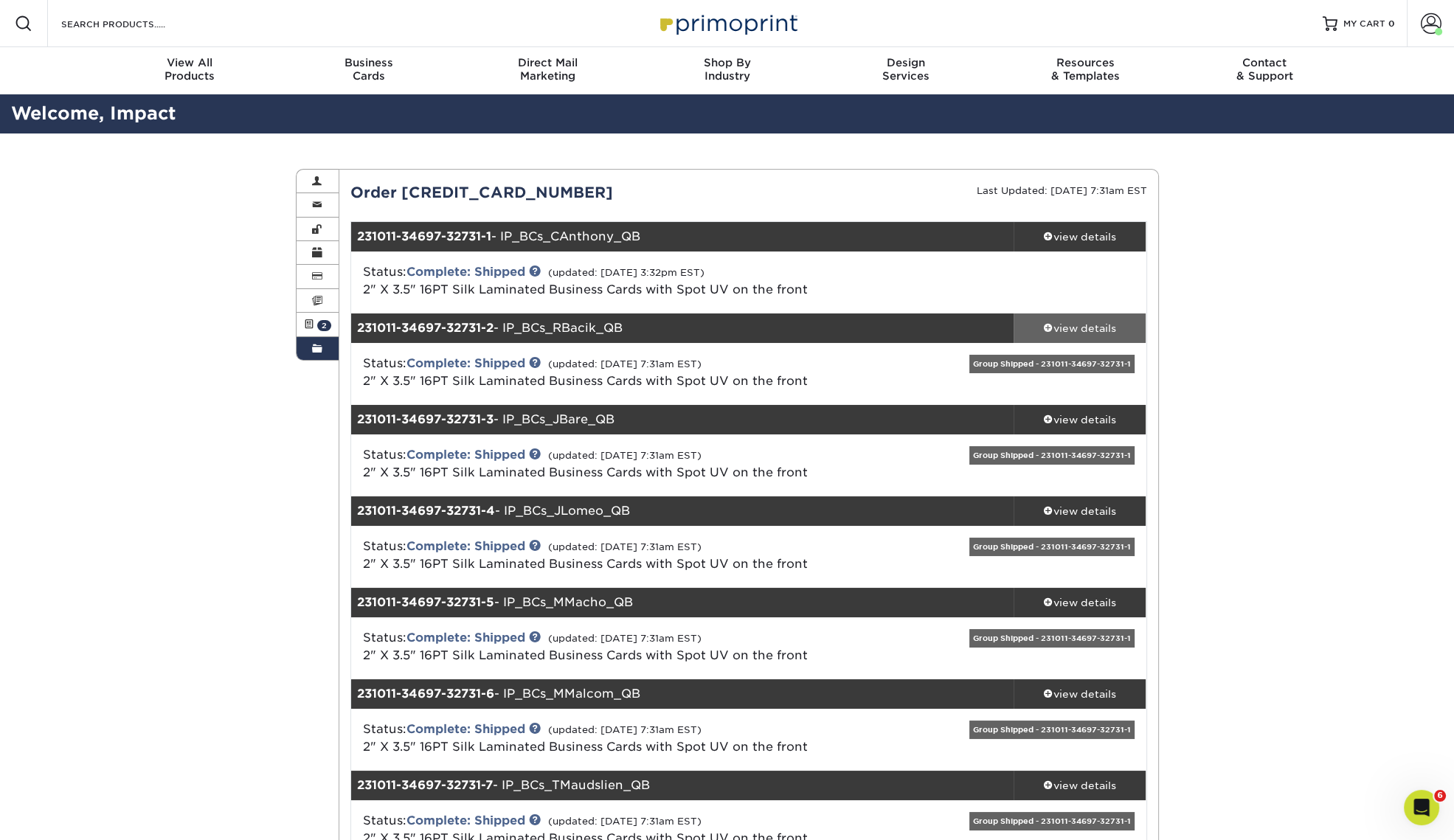
click at [1089, 326] on div "view details" at bounding box center [1080, 328] width 133 height 15
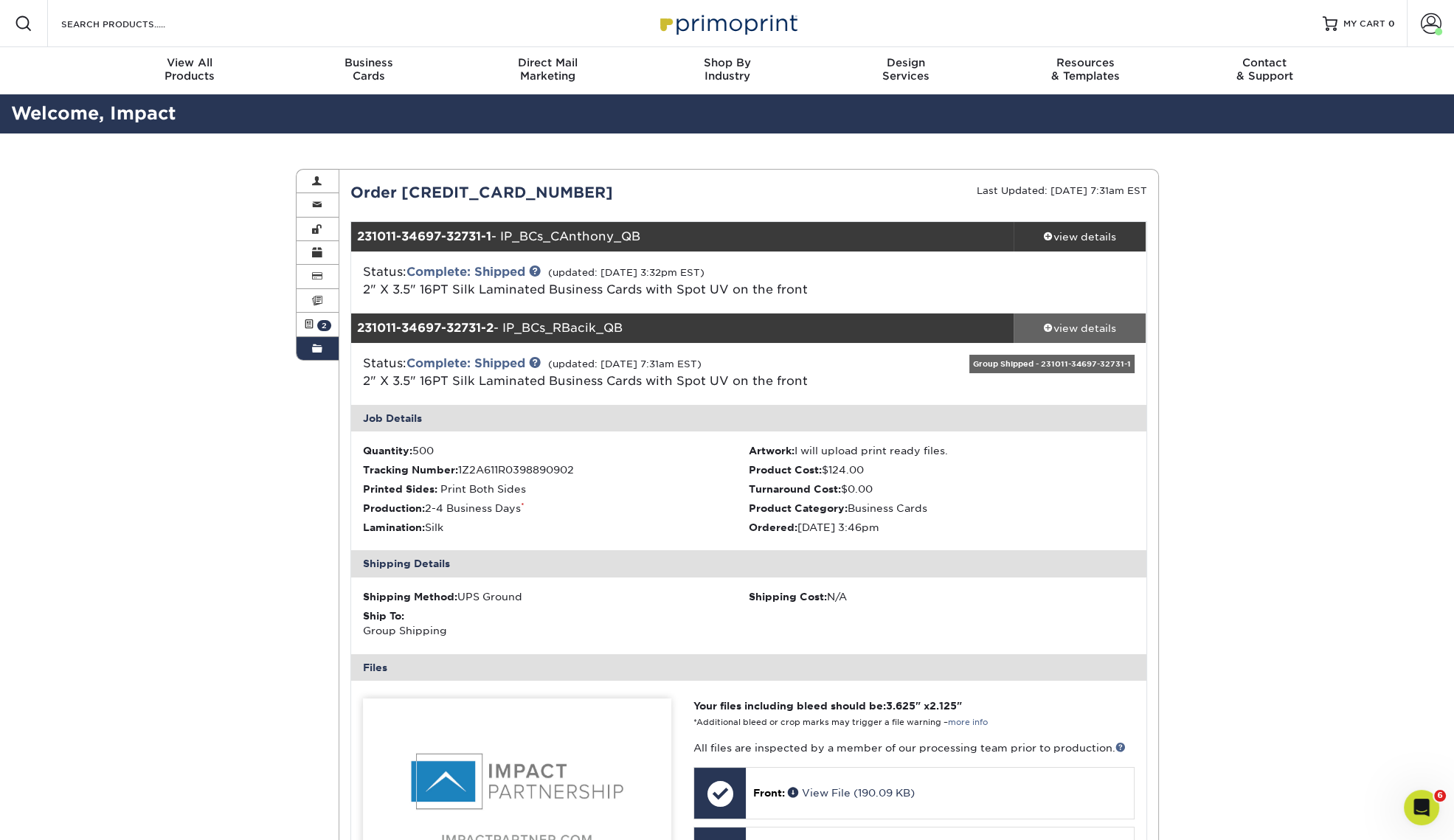
click at [1089, 326] on div "view details" at bounding box center [1080, 328] width 133 height 15
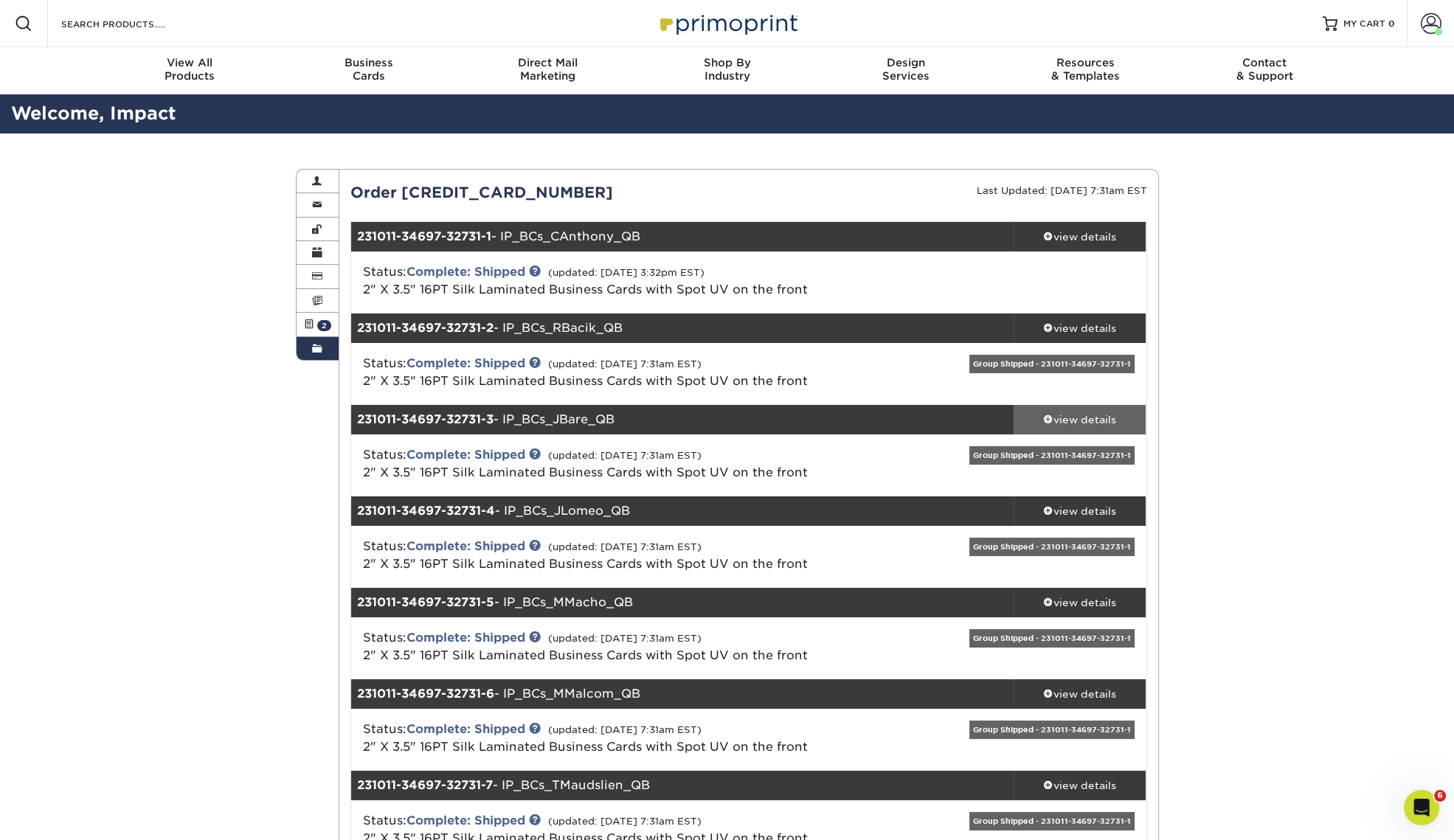
click at [1087, 424] on div "view details" at bounding box center [1080, 420] width 133 height 15
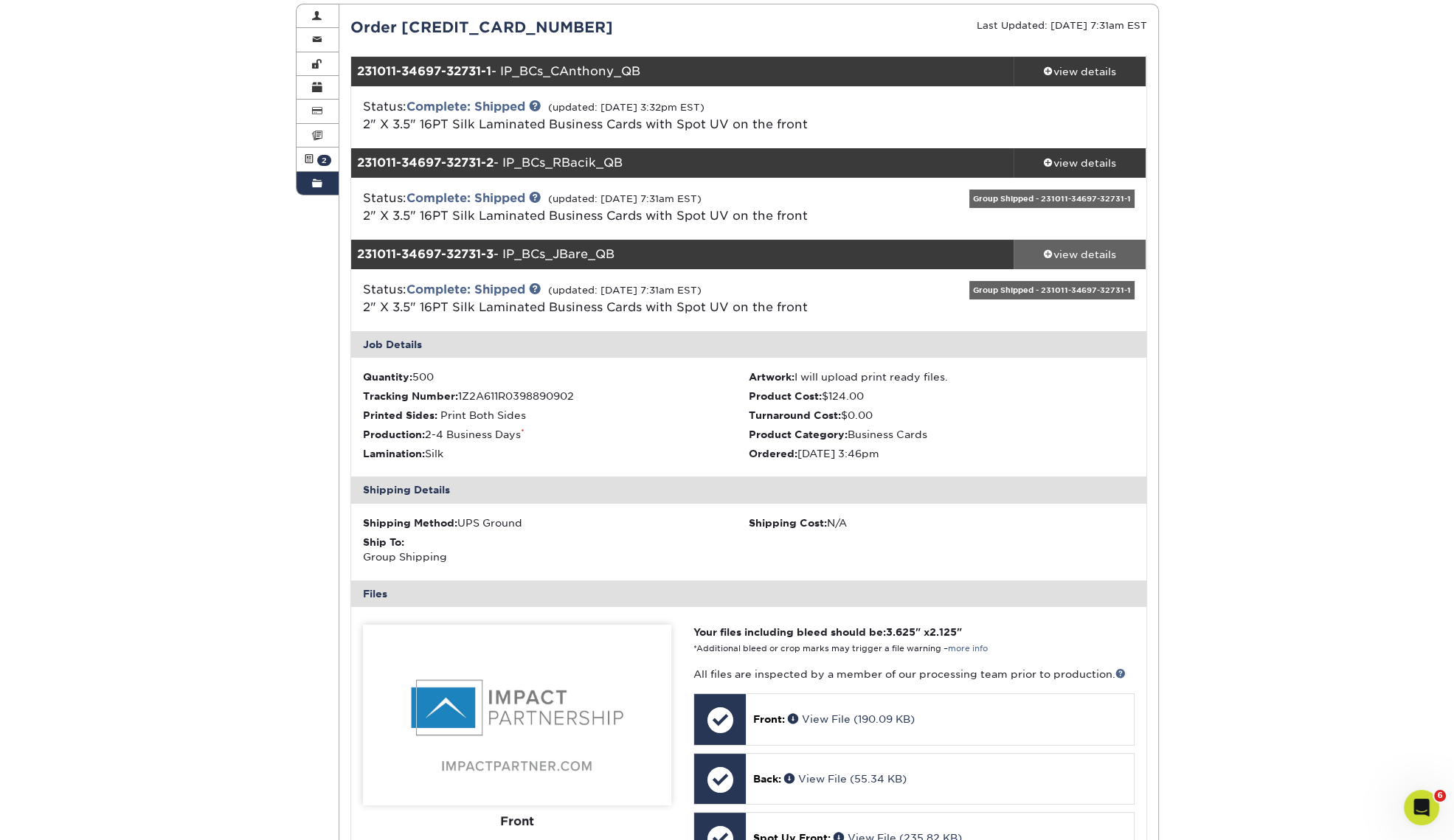
scroll to position [277, 0]
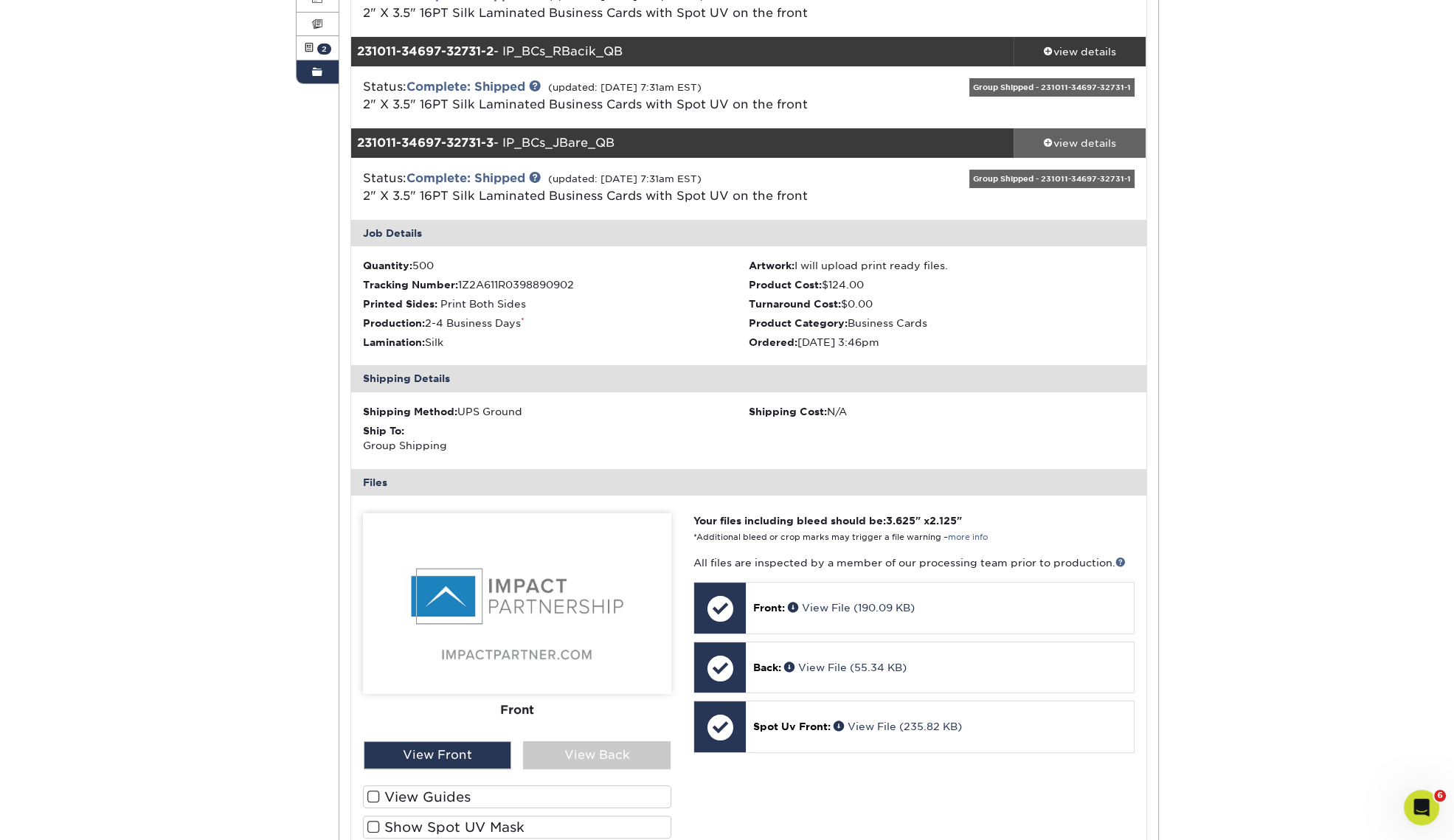
click at [1085, 146] on div "view details" at bounding box center [1080, 143] width 133 height 15
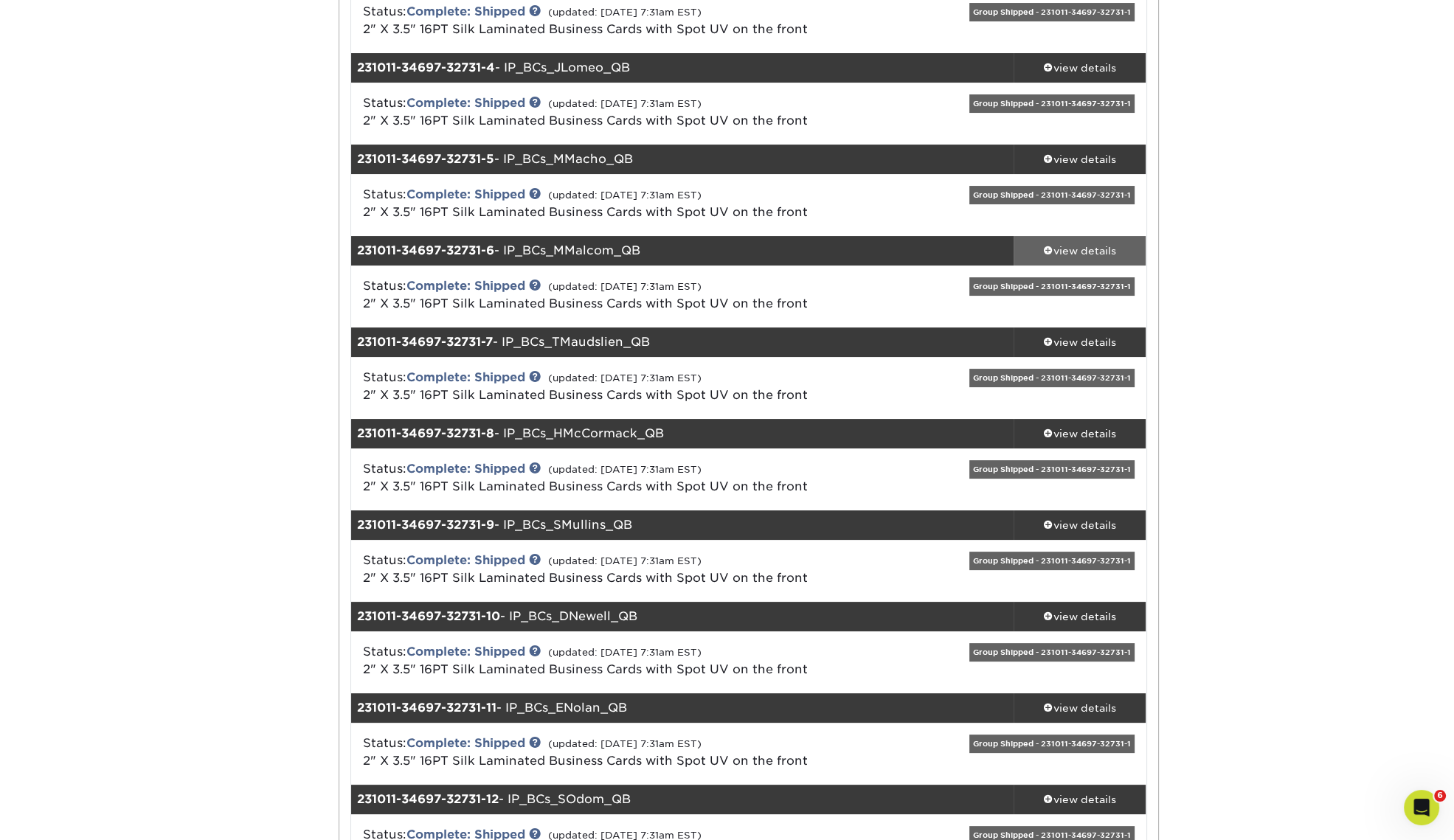
scroll to position [461, 0]
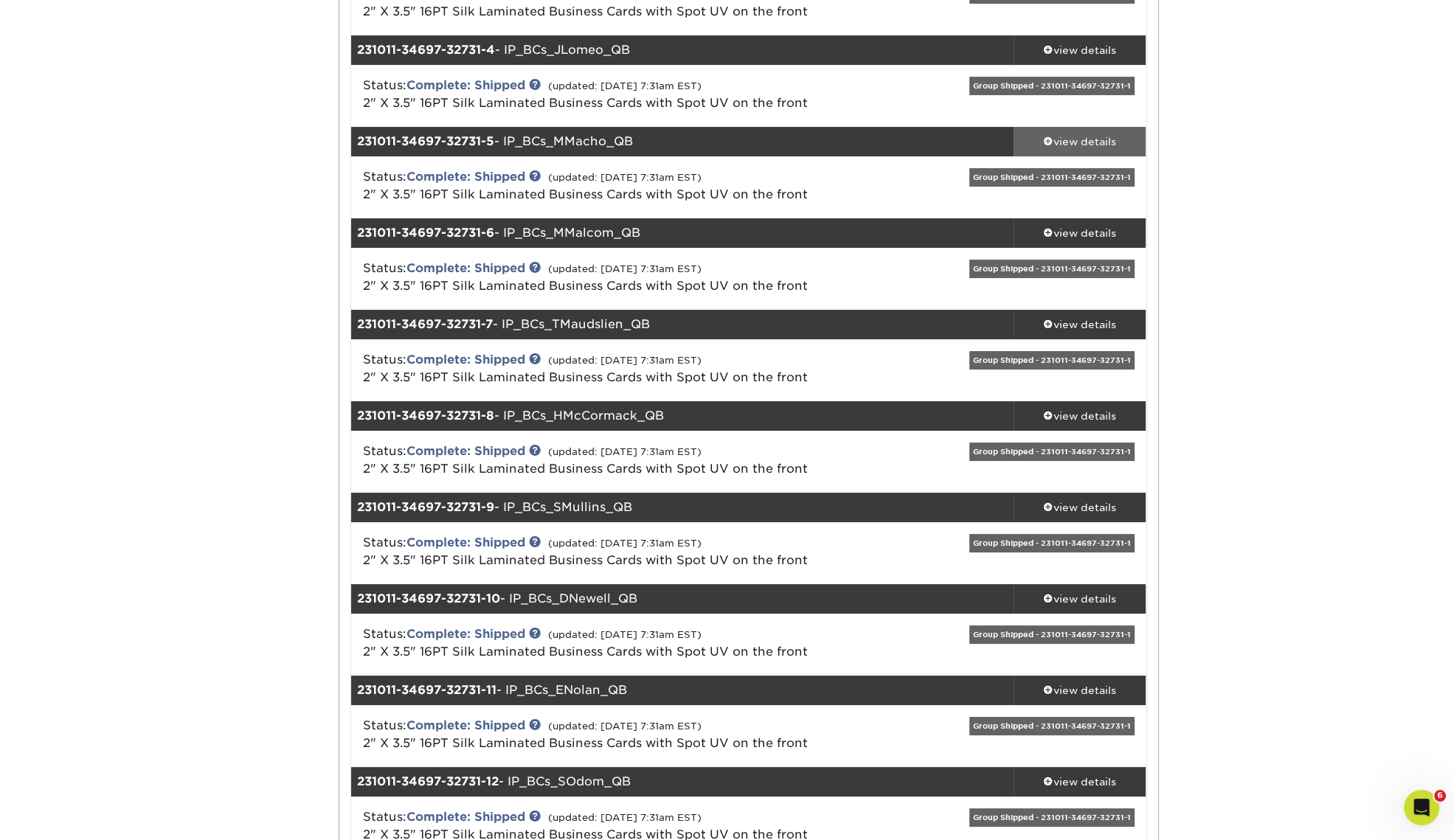
click at [1084, 141] on div "view details" at bounding box center [1080, 141] width 133 height 15
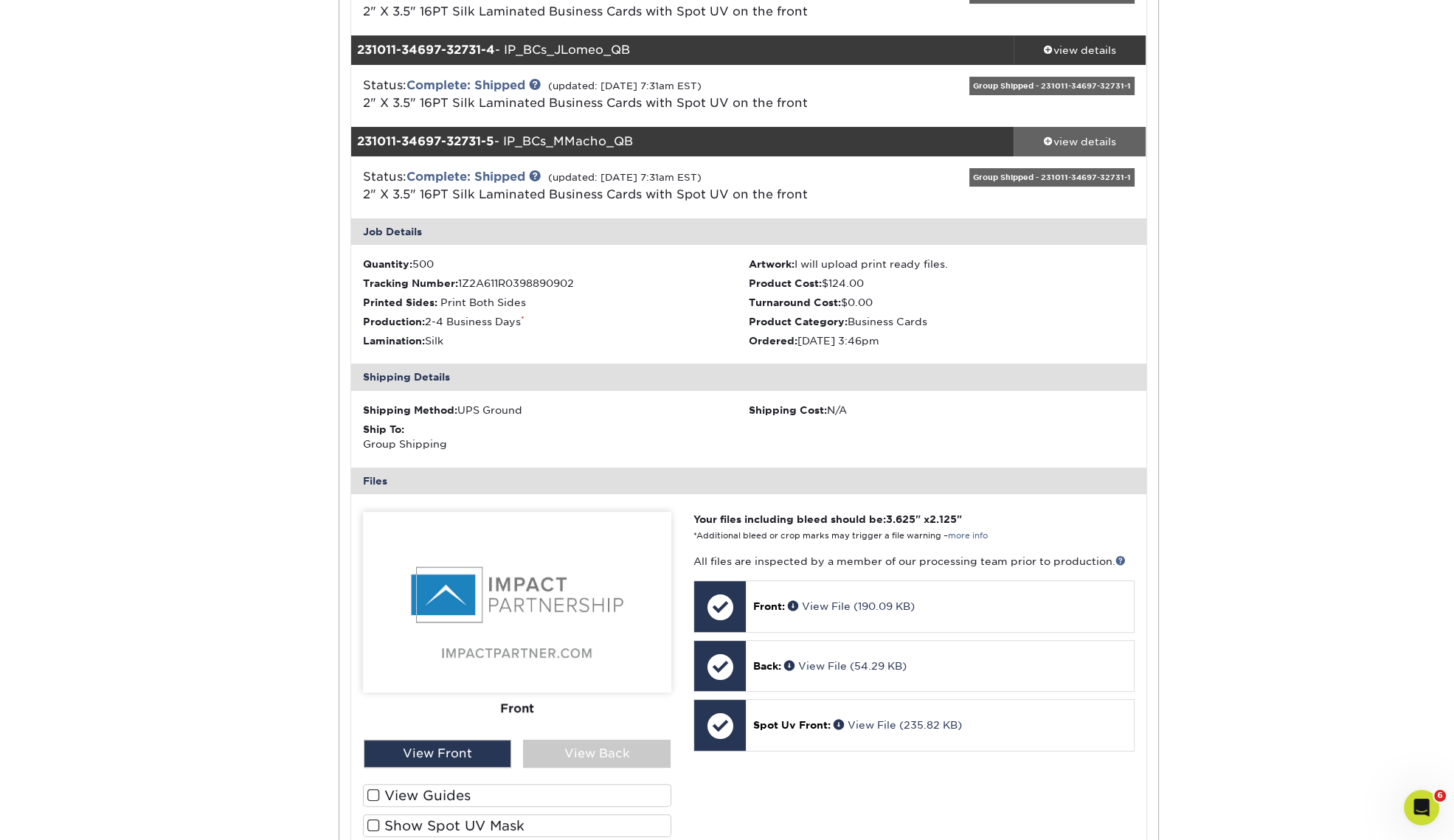
click at [1084, 141] on div "view details" at bounding box center [1080, 141] width 133 height 15
